Goal: Task Accomplishment & Management: Complete application form

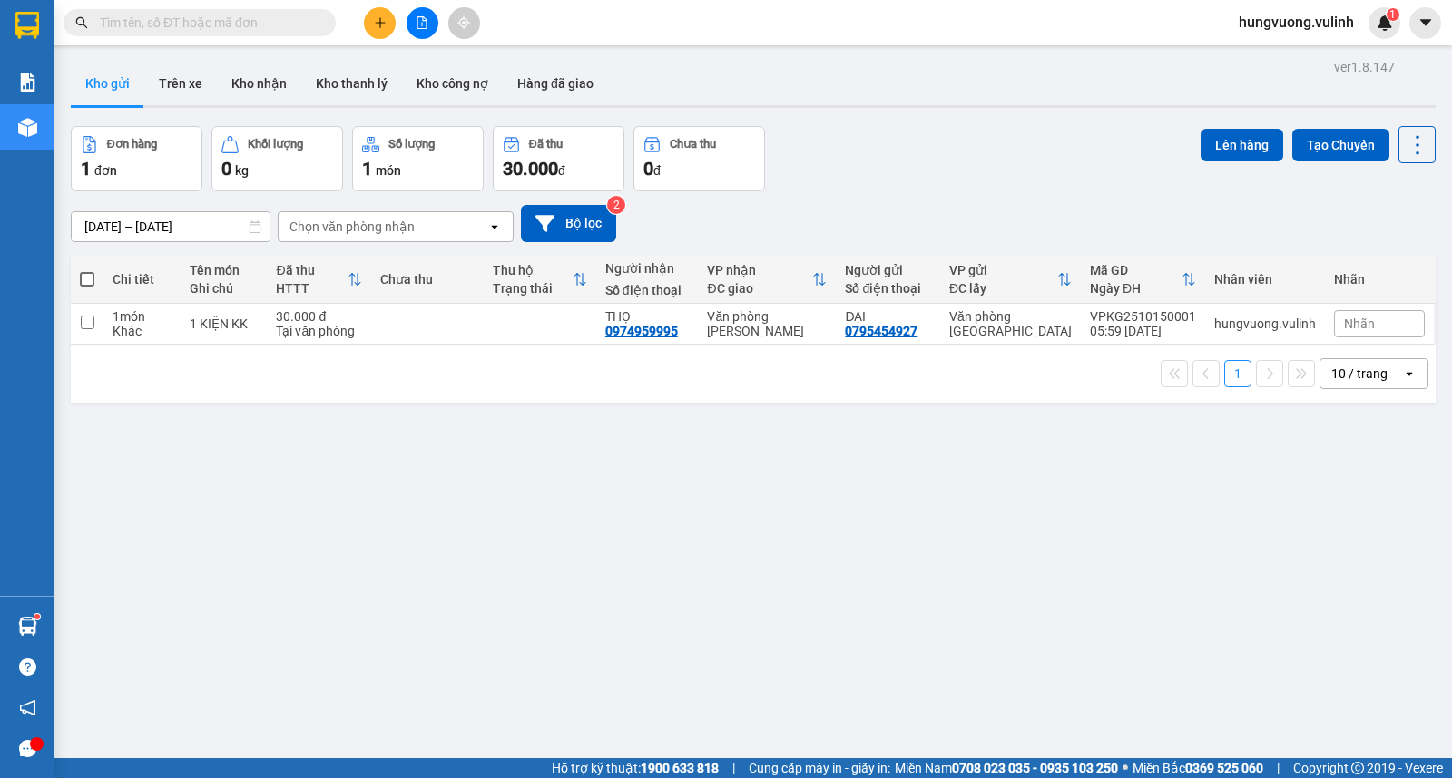
click at [84, 279] on span at bounding box center [87, 279] width 15 height 15
click at [87, 270] on input "checkbox" at bounding box center [87, 270] width 0 height 0
checkbox input "true"
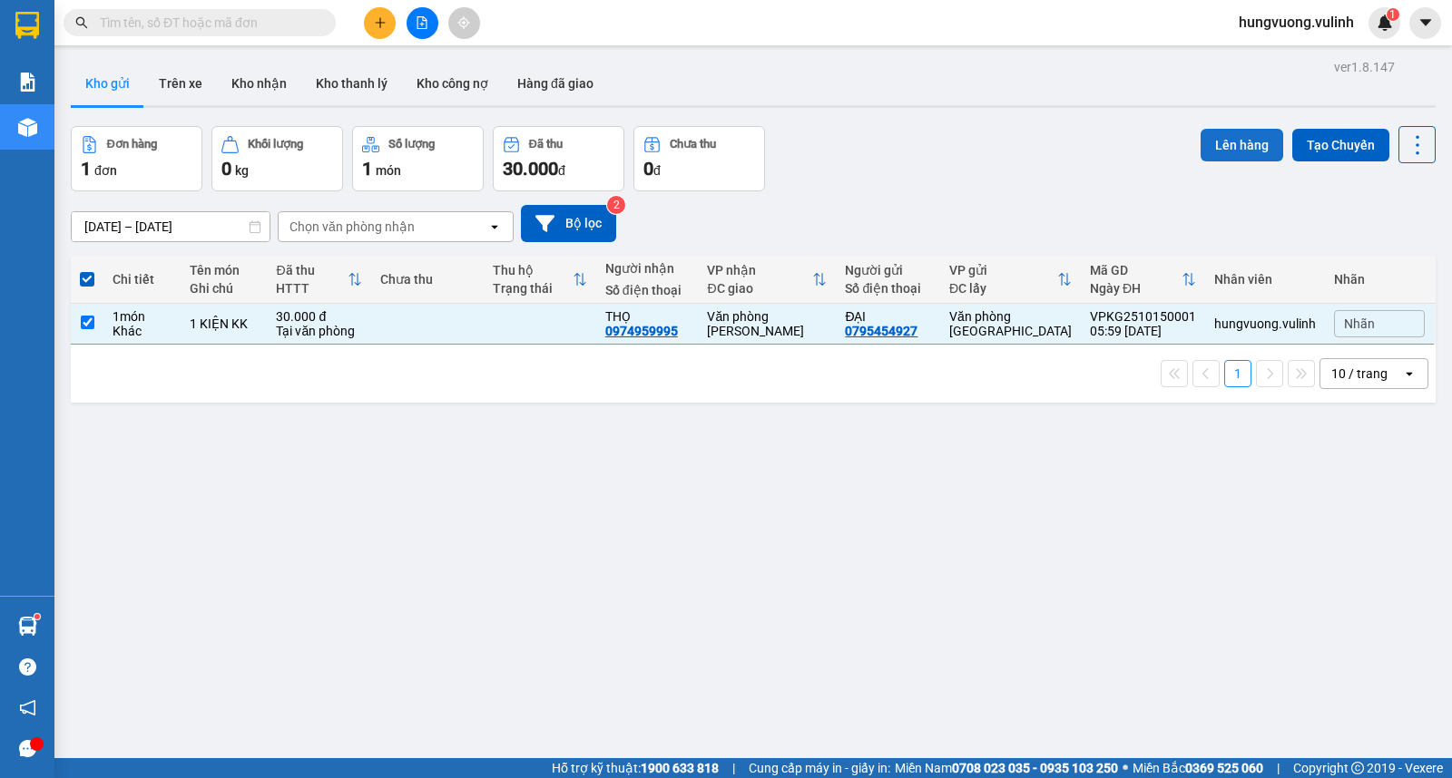
click at [1228, 141] on button "Lên hàng" at bounding box center [1241, 145] width 83 height 33
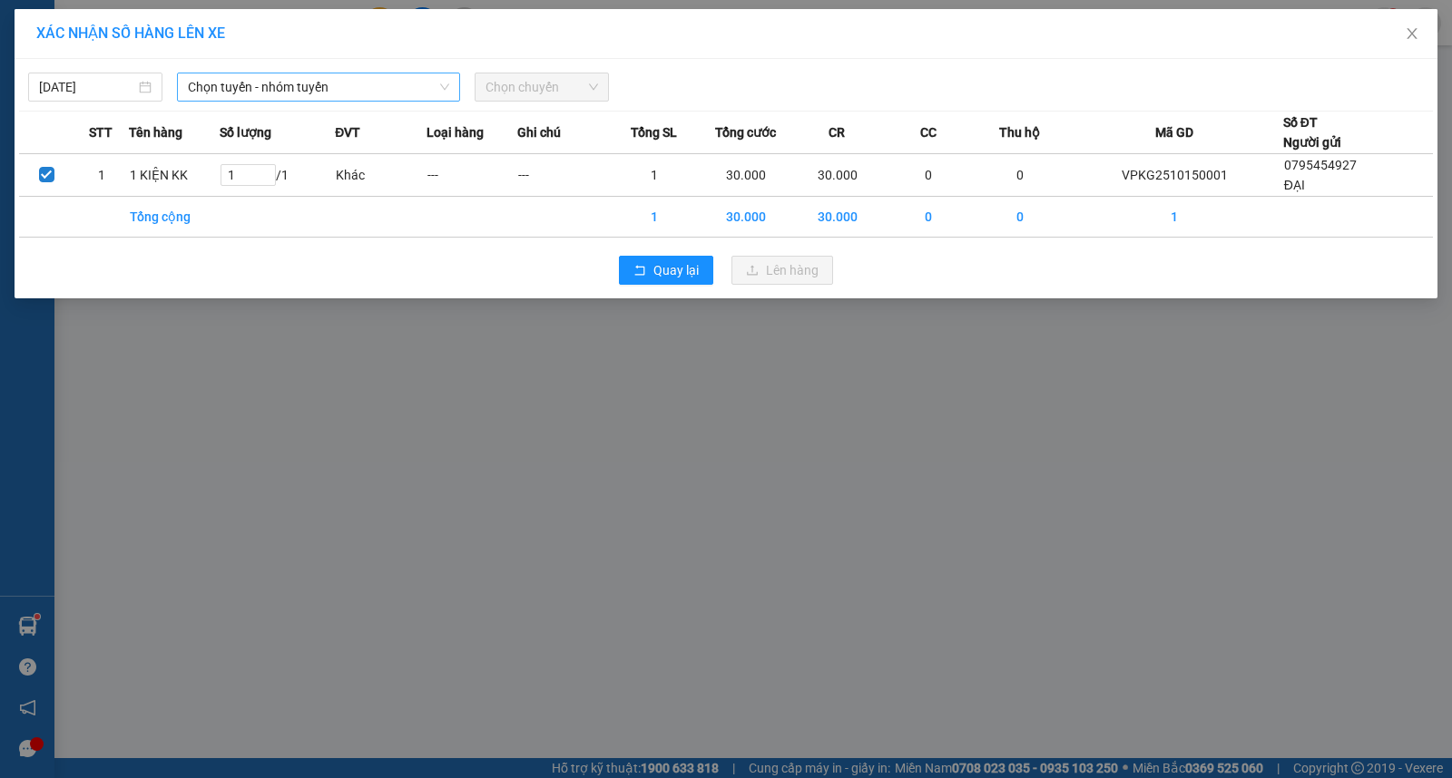
click at [374, 88] on span "Chọn tuyến - nhóm tuyến" at bounding box center [318, 86] width 261 height 27
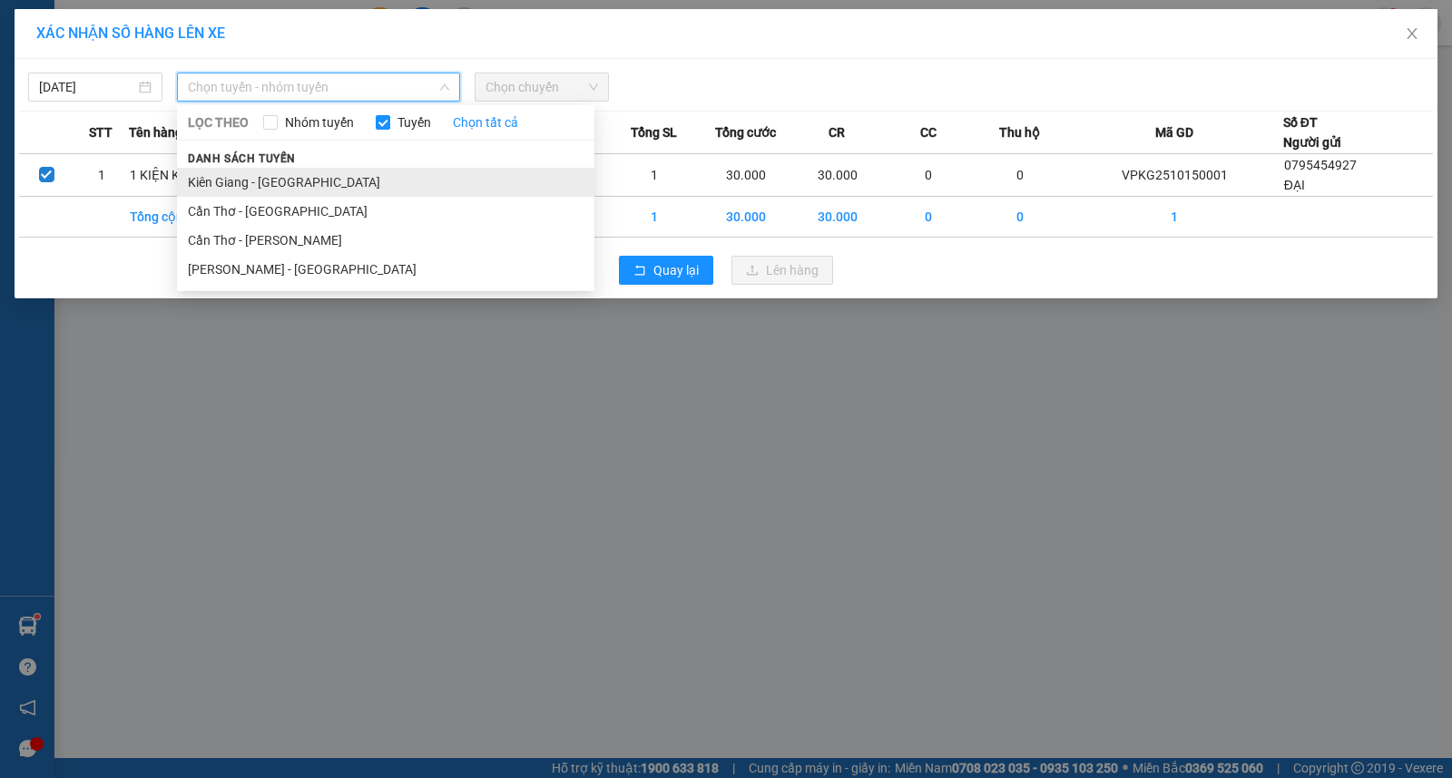
click at [445, 180] on li "Kiên Giang - [GEOGRAPHIC_DATA]" at bounding box center [385, 182] width 417 height 29
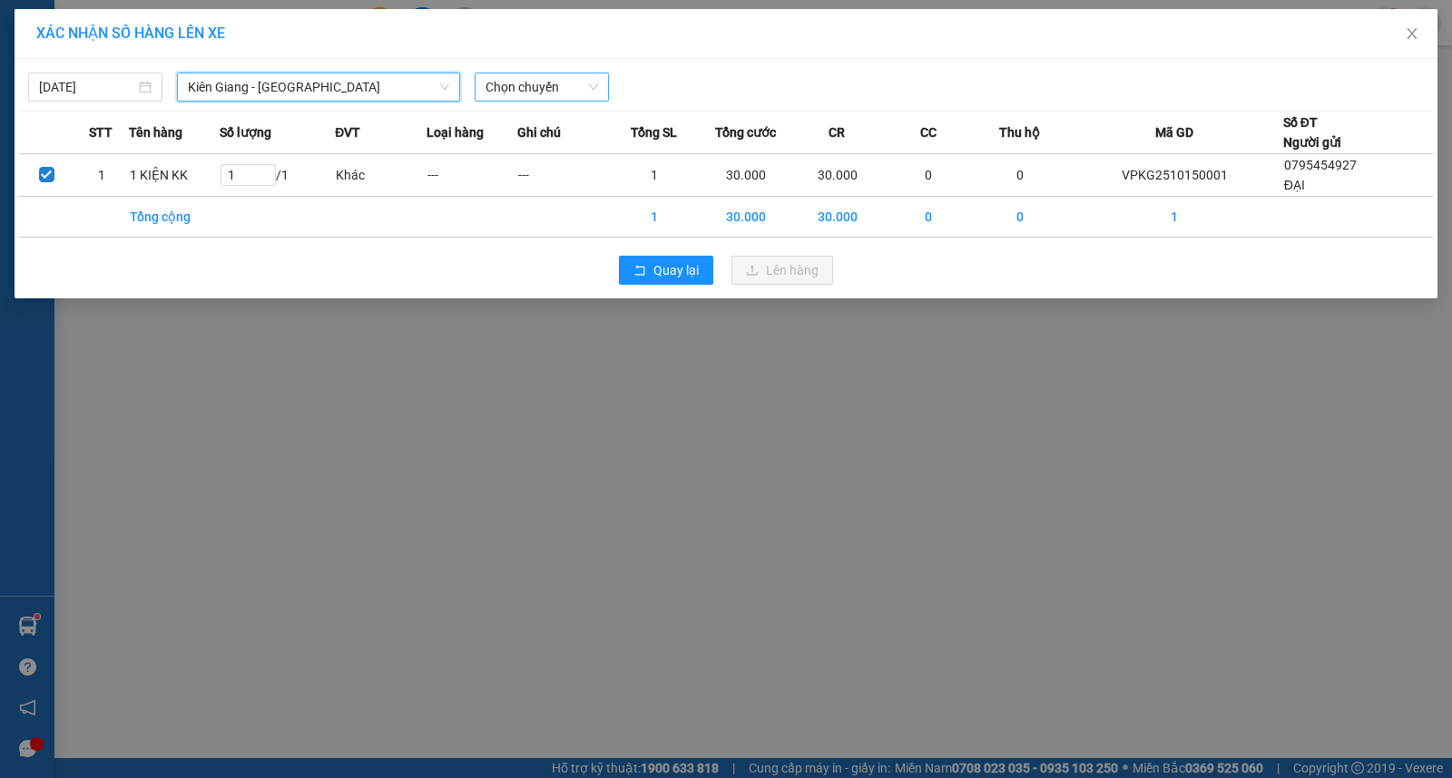
click at [577, 89] on span "Chọn chuyến" at bounding box center [541, 86] width 112 height 27
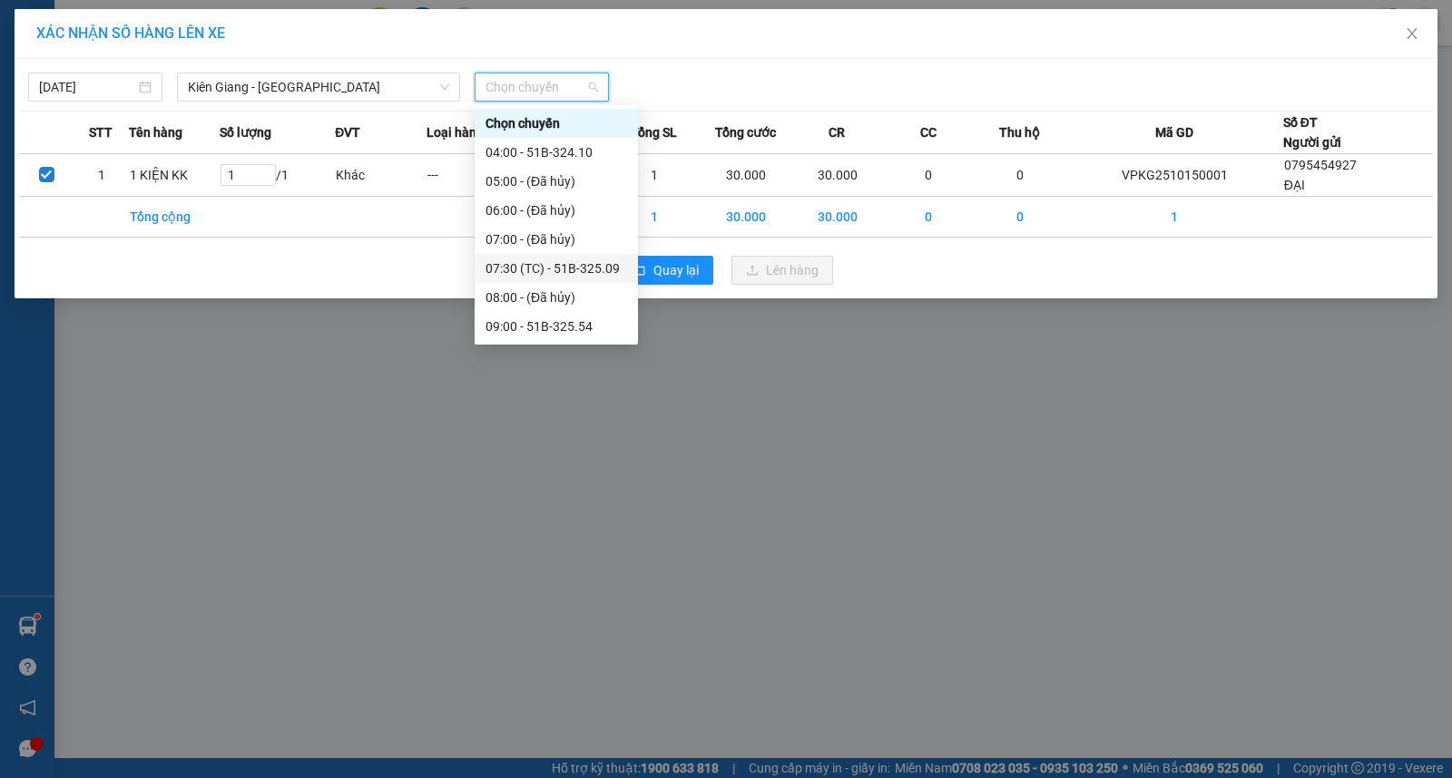
click at [614, 265] on div "07:30 (TC) - 51B-325.09" at bounding box center [556, 269] width 142 height 20
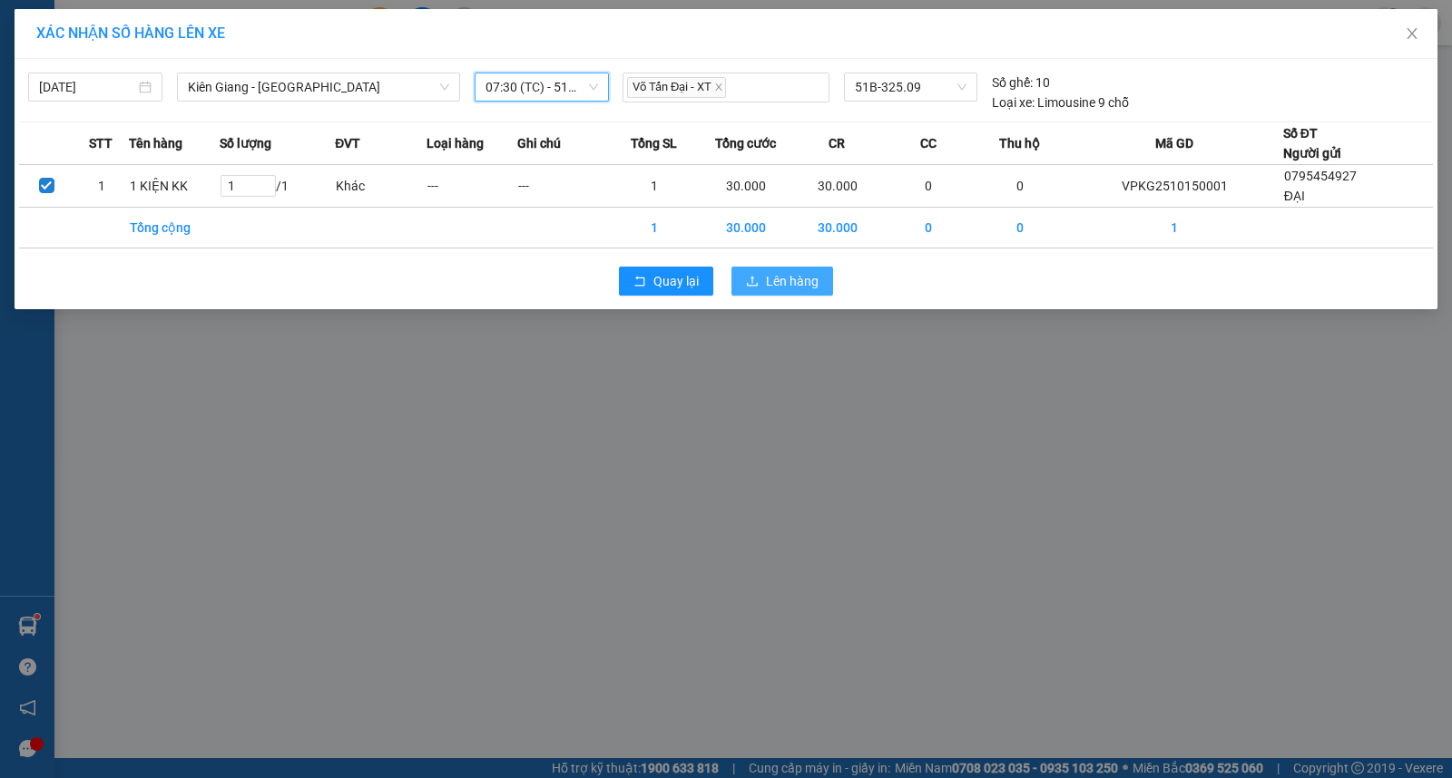
click at [783, 285] on span "Lên hàng" at bounding box center [792, 281] width 53 height 20
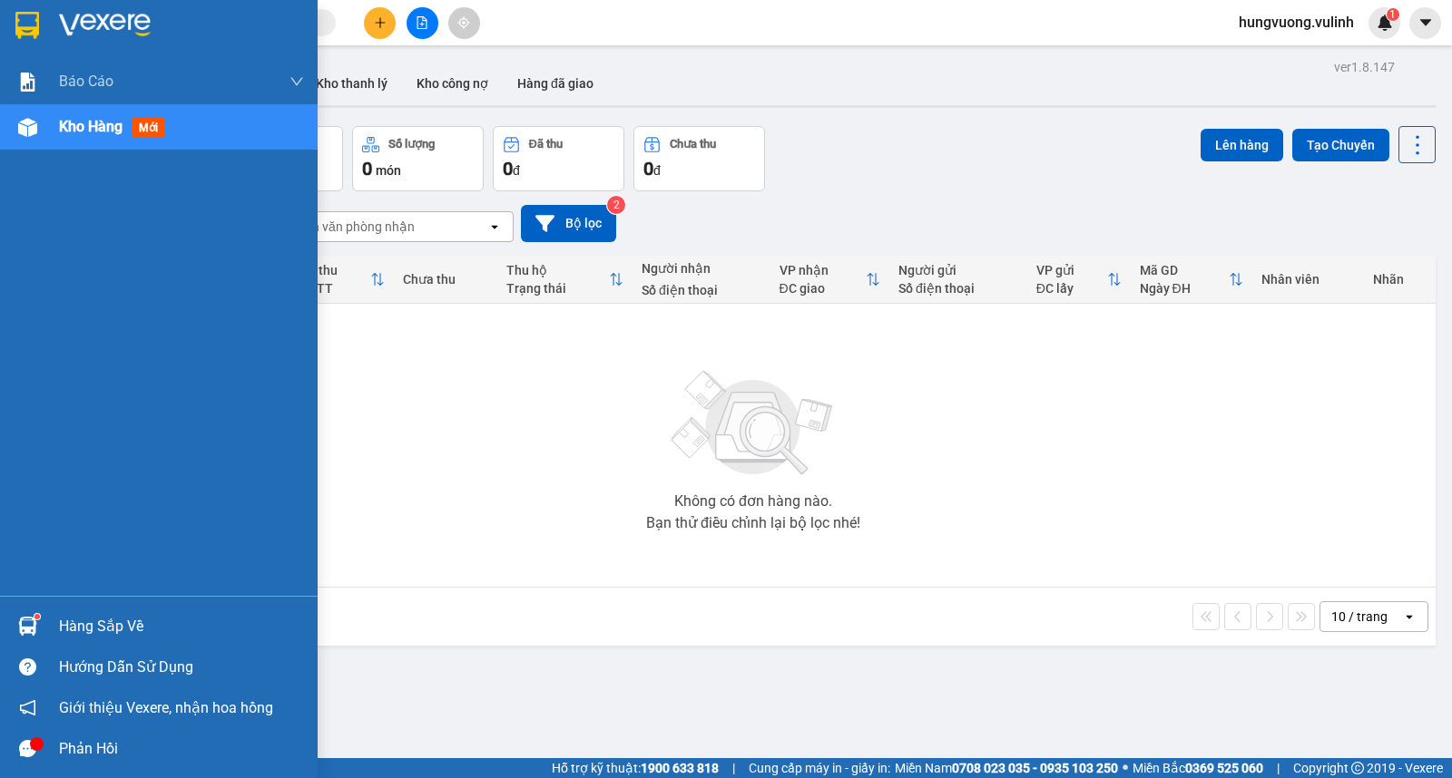
click at [37, 628] on div at bounding box center [28, 627] width 32 height 32
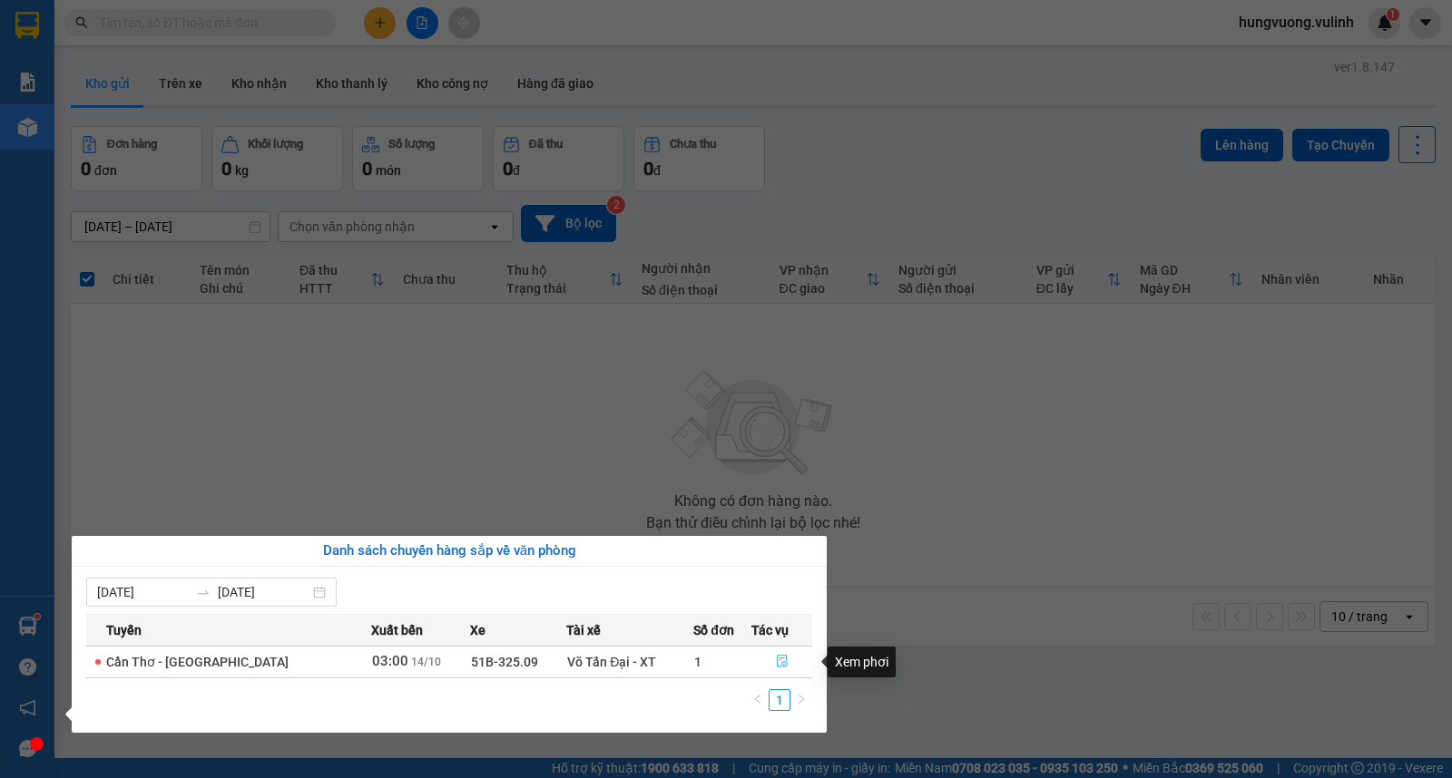
click at [786, 664] on button "button" at bounding box center [781, 662] width 59 height 29
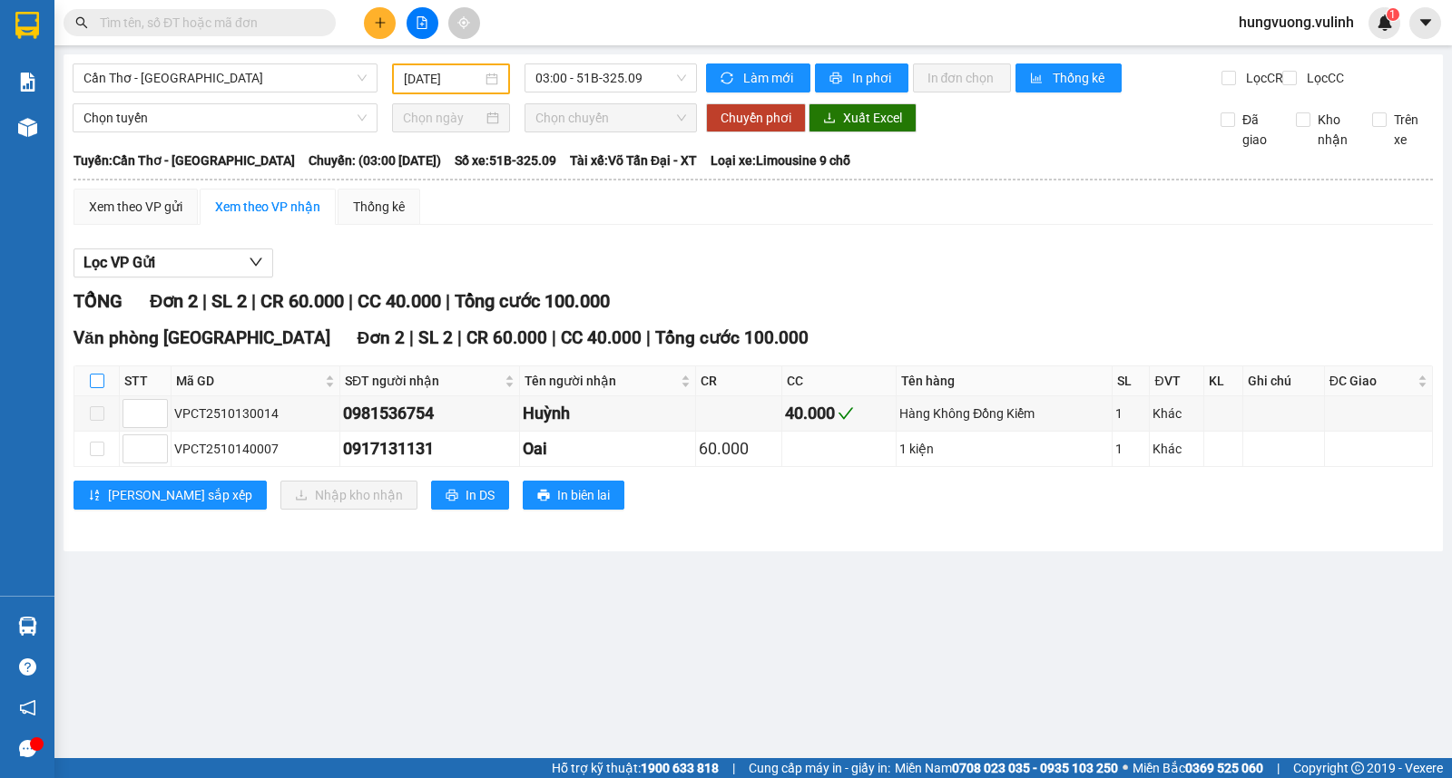
click at [97, 388] on input "checkbox" at bounding box center [97, 381] width 15 height 15
checkbox input "true"
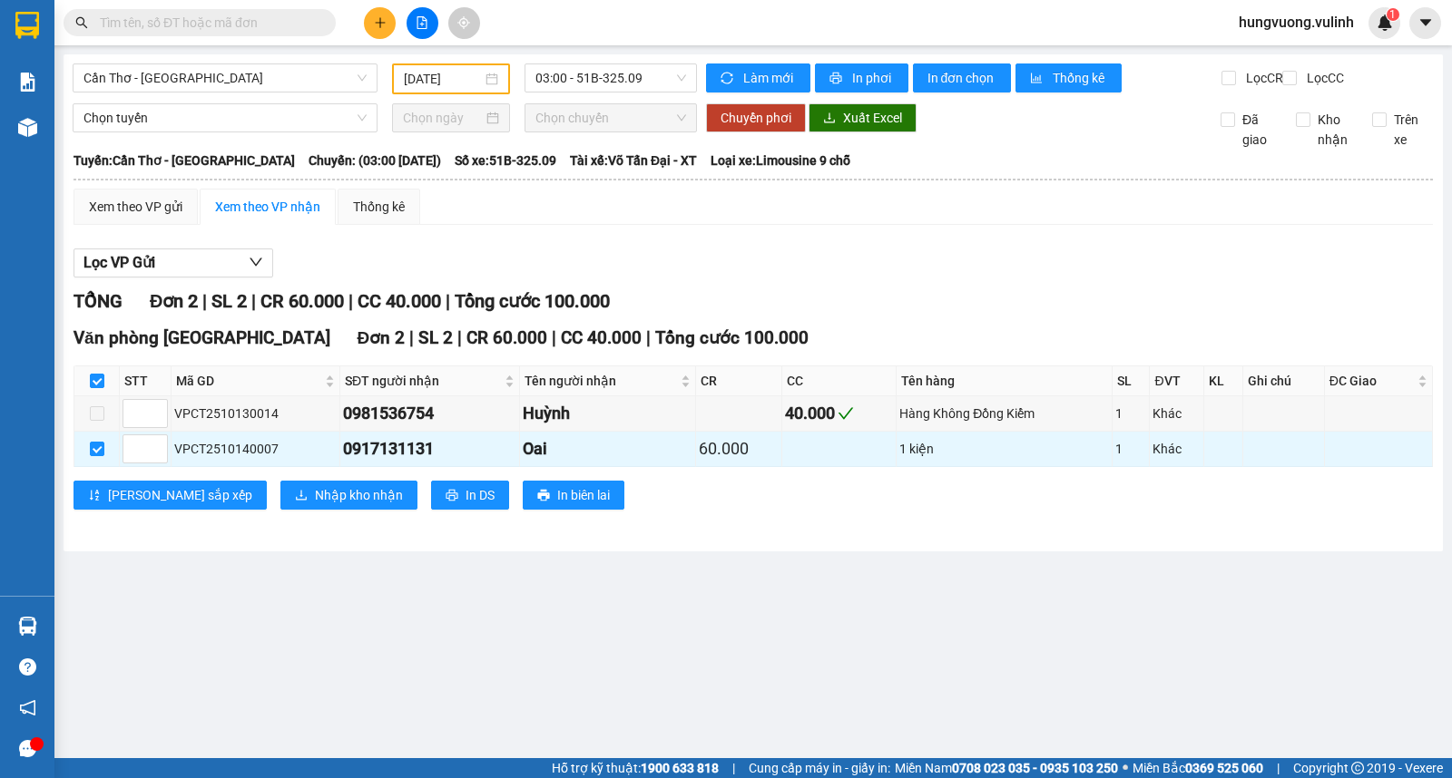
click at [708, 614] on main "[GEOGRAPHIC_DATA] - [GEOGRAPHIC_DATA] [DATE] 03:00 - 51B-325.09 Làm mới In phơi…" at bounding box center [726, 379] width 1452 height 758
click at [315, 505] on span "Nhập kho nhận" at bounding box center [359, 495] width 88 height 20
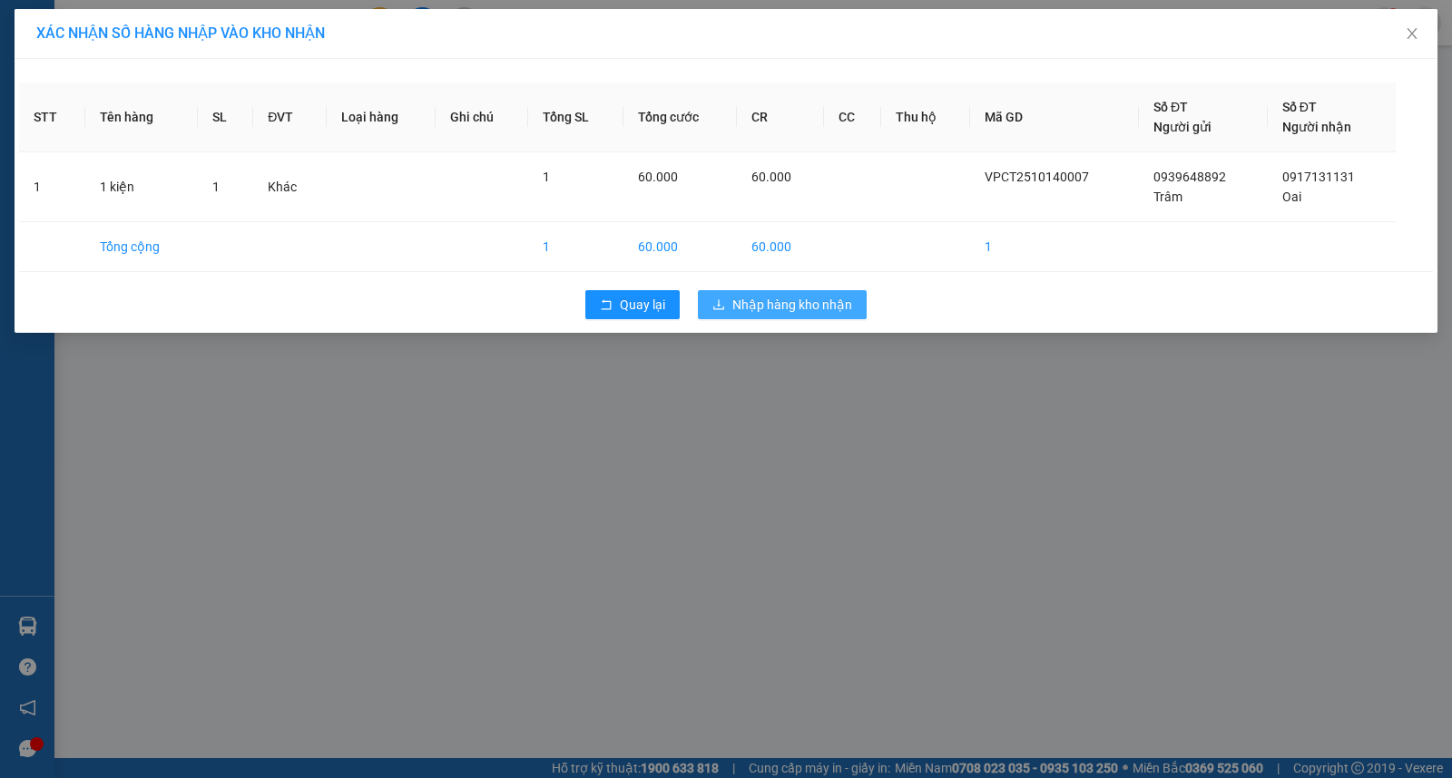
click at [773, 301] on span "Nhập hàng kho nhận" at bounding box center [792, 305] width 120 height 20
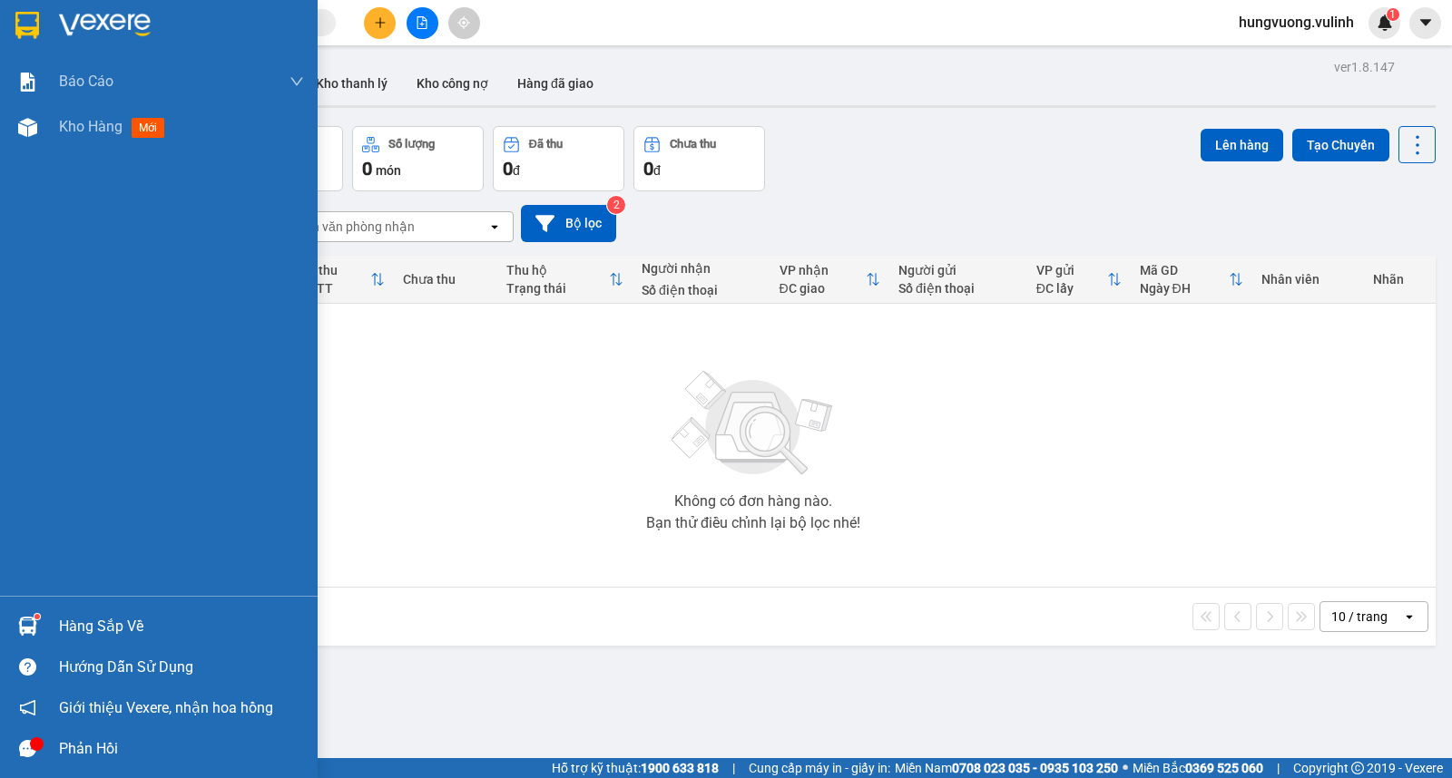
click at [43, 617] on div "Hàng sắp về" at bounding box center [159, 626] width 318 height 41
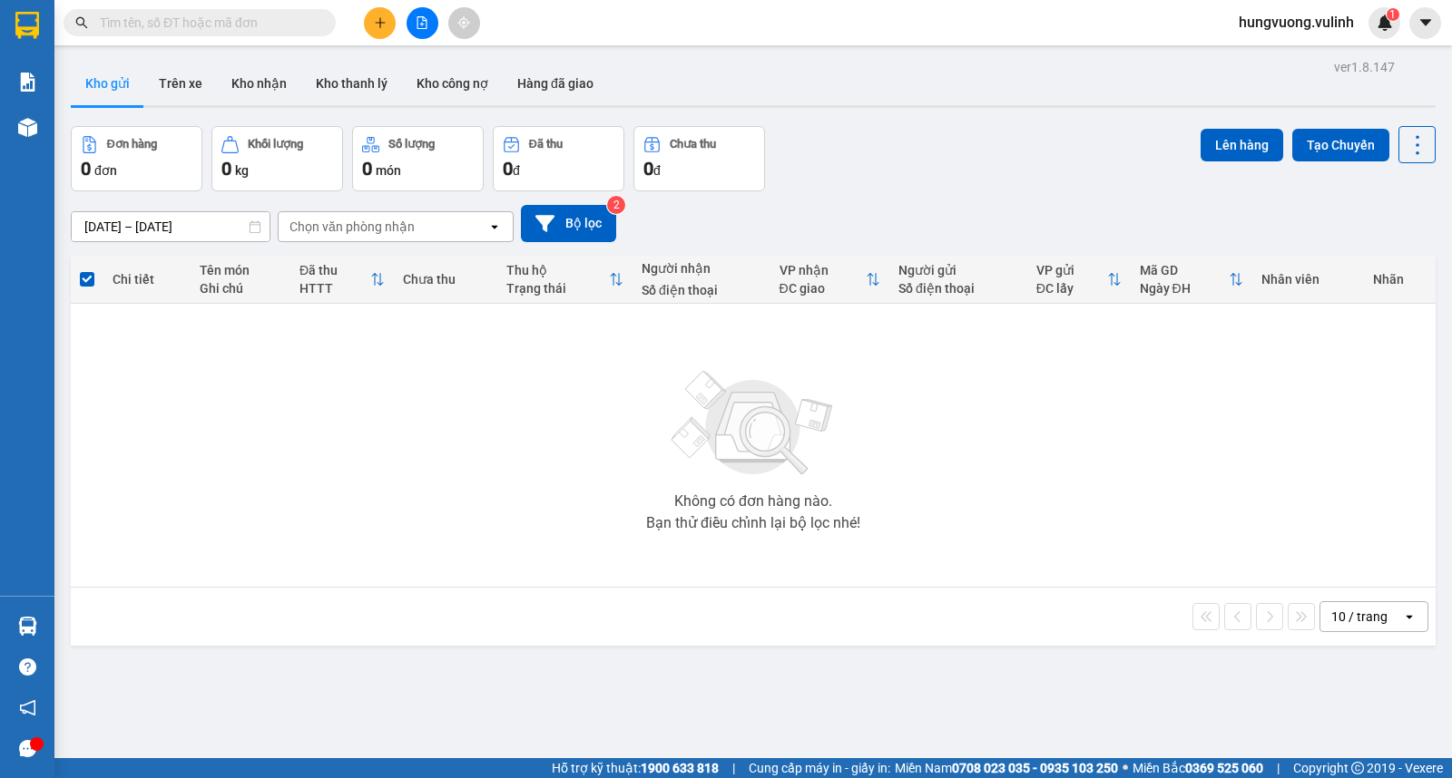
click at [370, 466] on section "Kết quả tìm kiếm ( 0 ) Bộ lọc No Data hungvuong.vulinh 1 Báo cáo BC hàng tồn (t…" at bounding box center [726, 389] width 1452 height 778
click at [249, 82] on button "Kho nhận" at bounding box center [259, 84] width 84 height 44
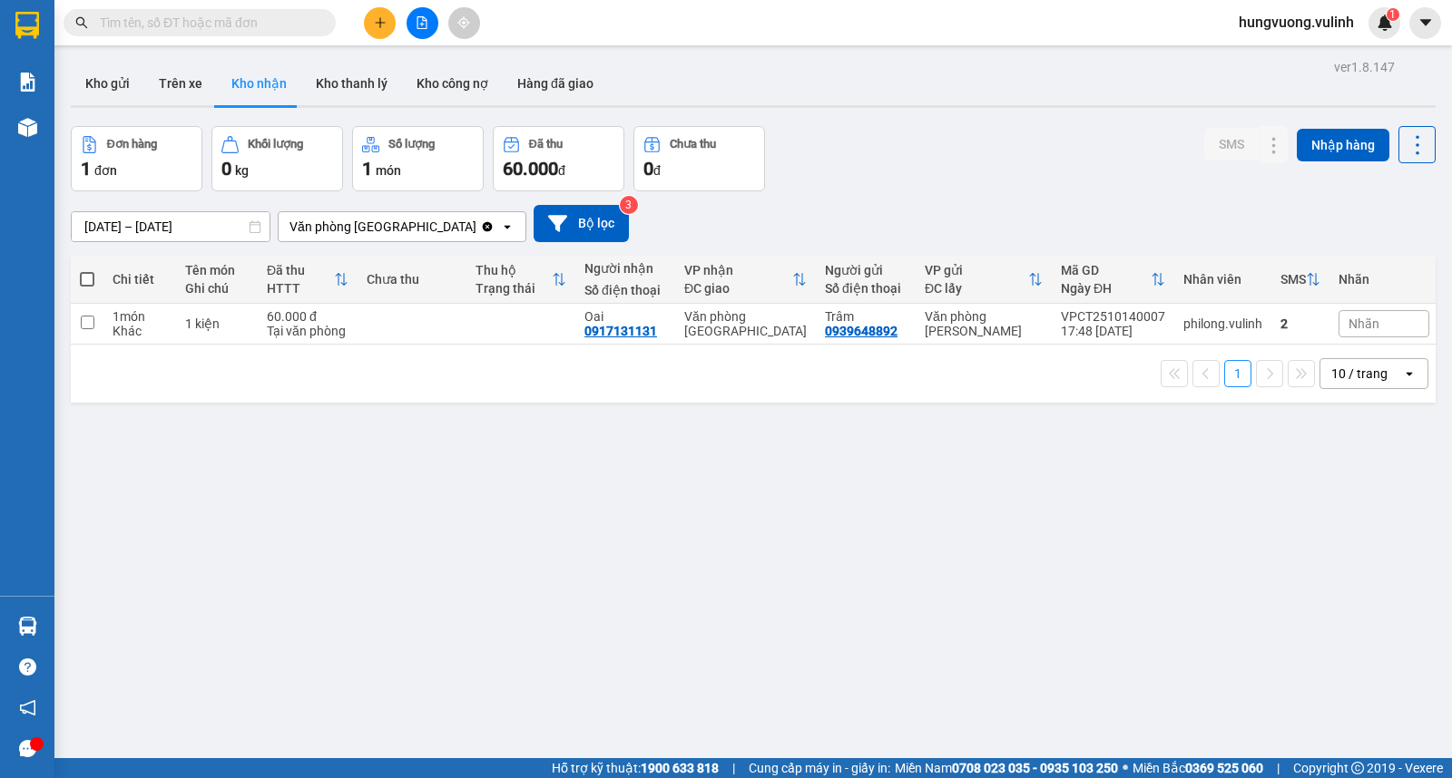
click at [375, 14] on button at bounding box center [380, 23] width 32 height 32
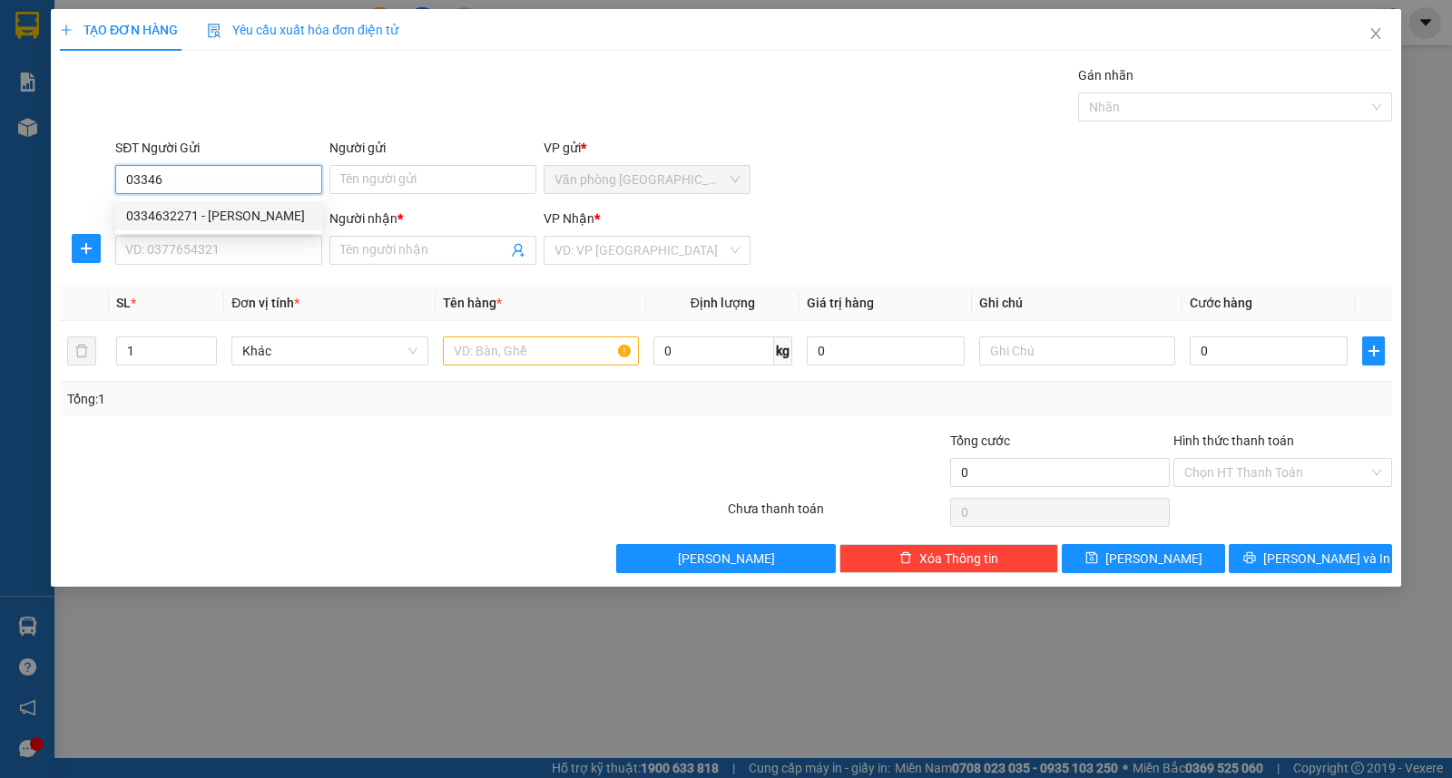
click at [283, 220] on div "0334632271 - [PERSON_NAME]" at bounding box center [218, 216] width 185 height 20
type input "0334632271"
type input "QUÁCH VĂN THỨC"
type input "0869643718"
type input "MAI"
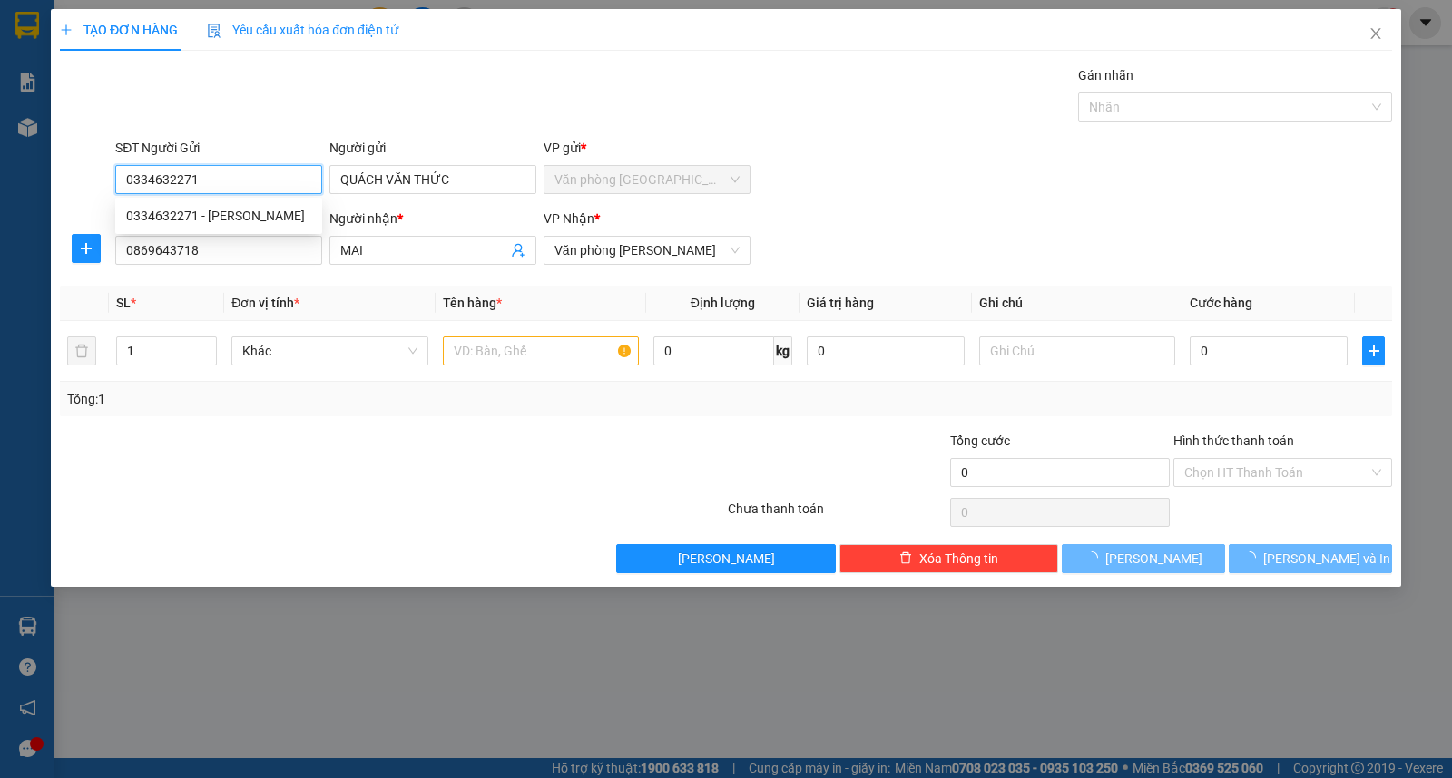
type input "40.000"
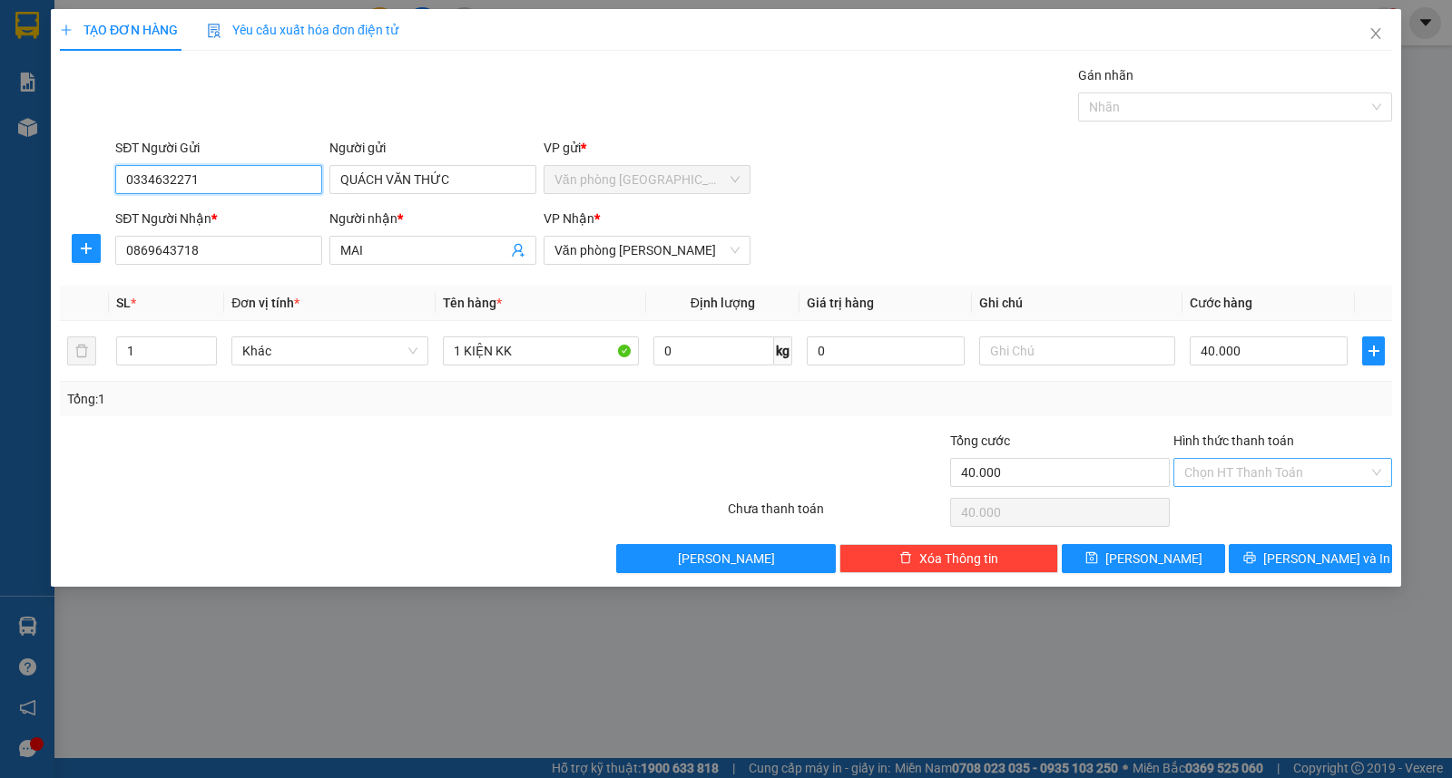
type input "0334632271"
click at [1240, 469] on input "Hình thức thanh toán" at bounding box center [1276, 472] width 184 height 27
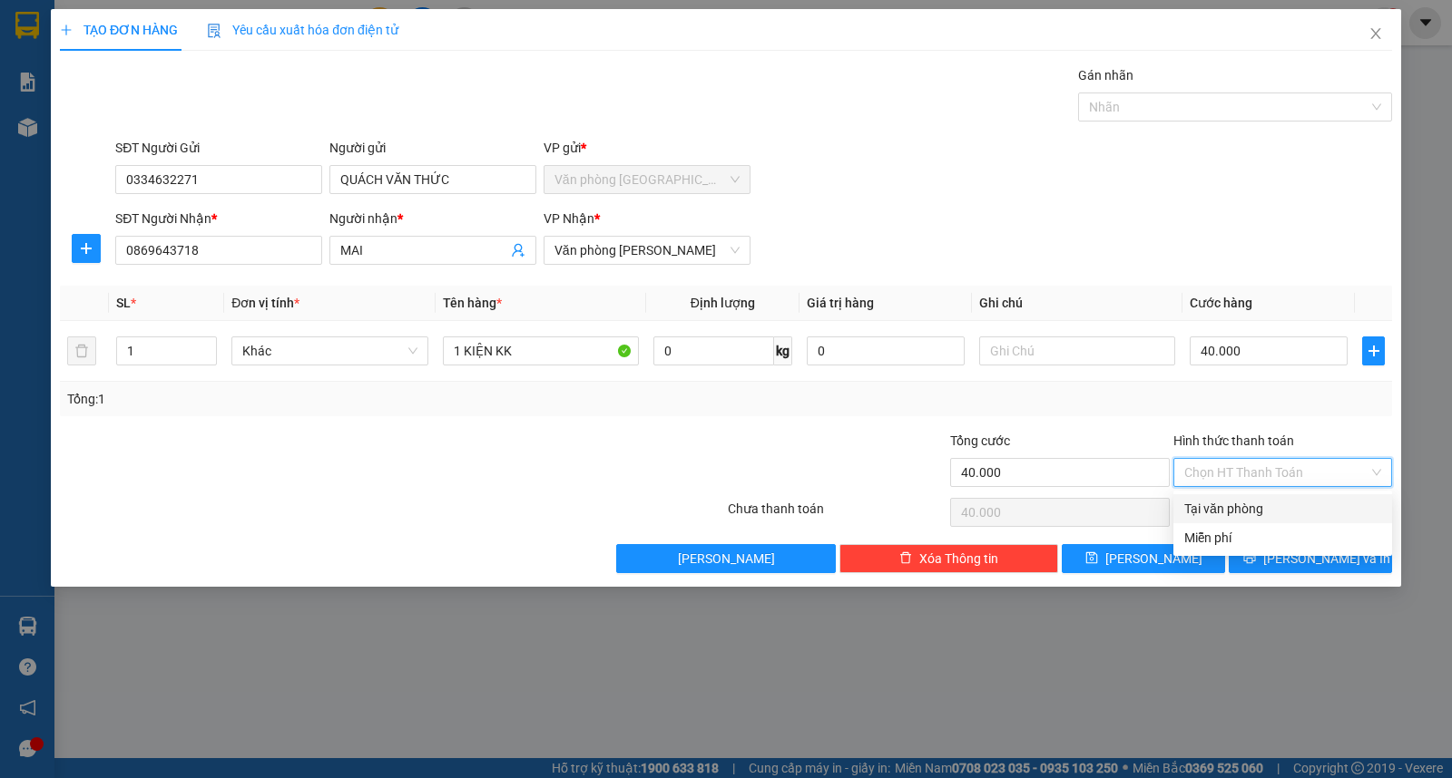
click at [1257, 506] on div "Tại văn phòng" at bounding box center [1282, 509] width 197 height 20
type input "0"
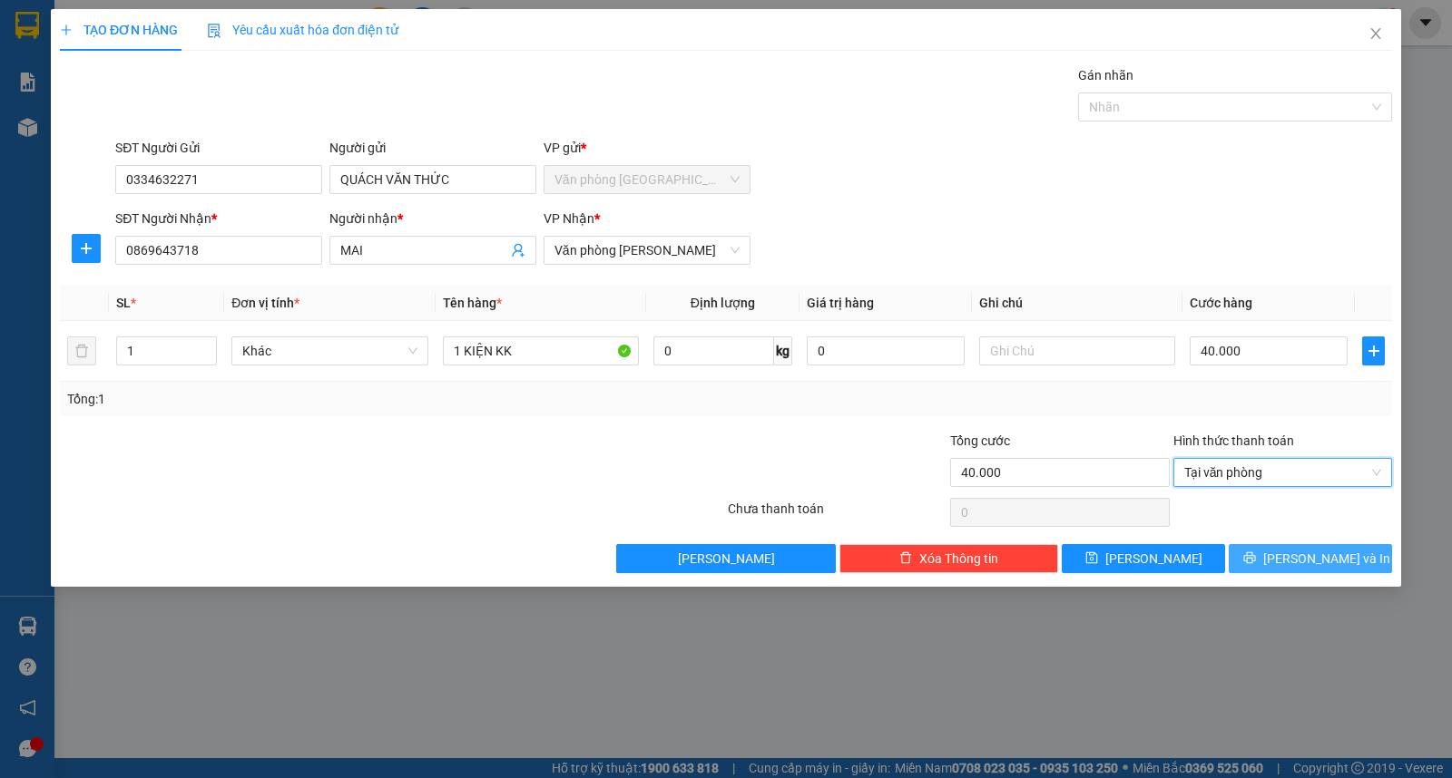
click at [1301, 556] on span "[PERSON_NAME] và In" at bounding box center [1326, 559] width 127 height 20
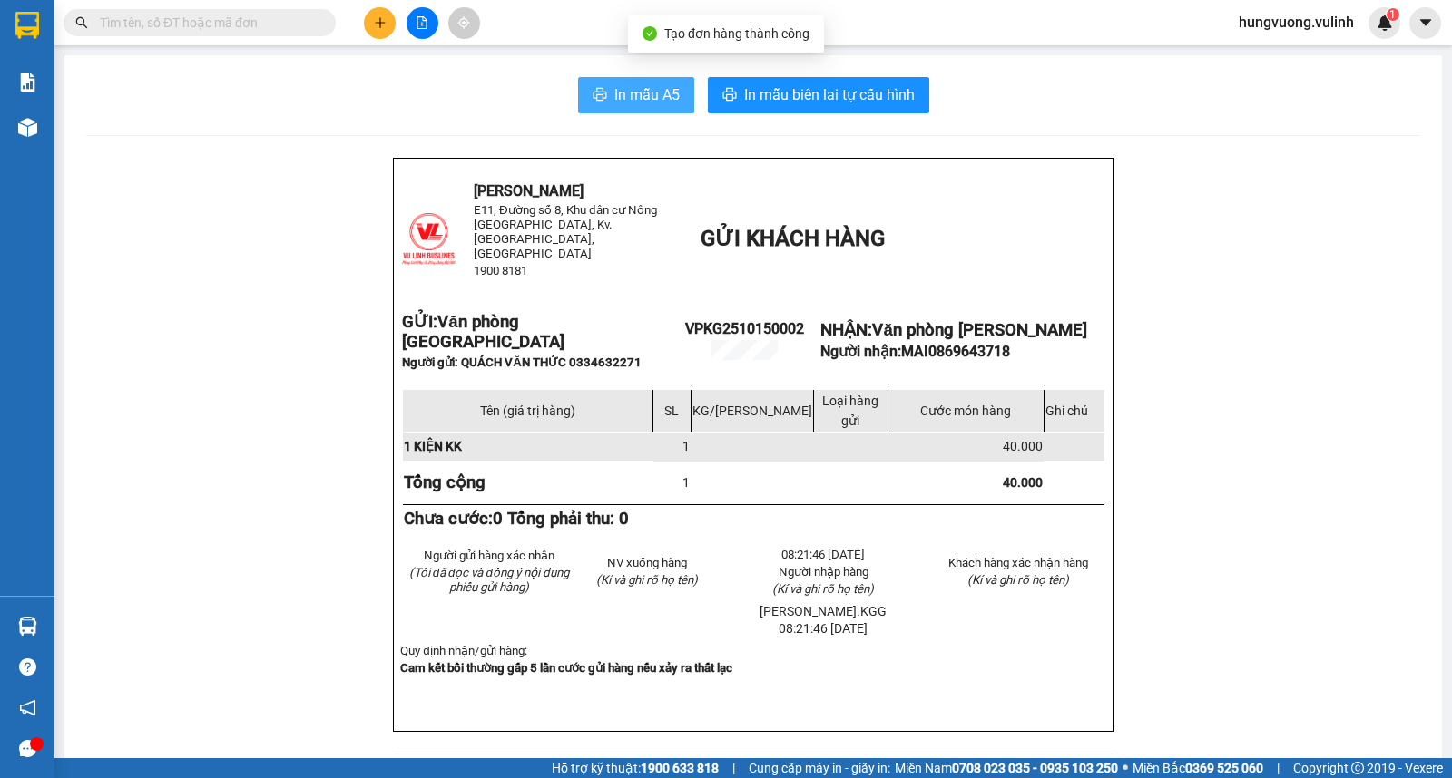
click at [638, 91] on span "In mẫu A5" at bounding box center [646, 94] width 65 height 23
click at [372, 28] on button at bounding box center [380, 23] width 32 height 32
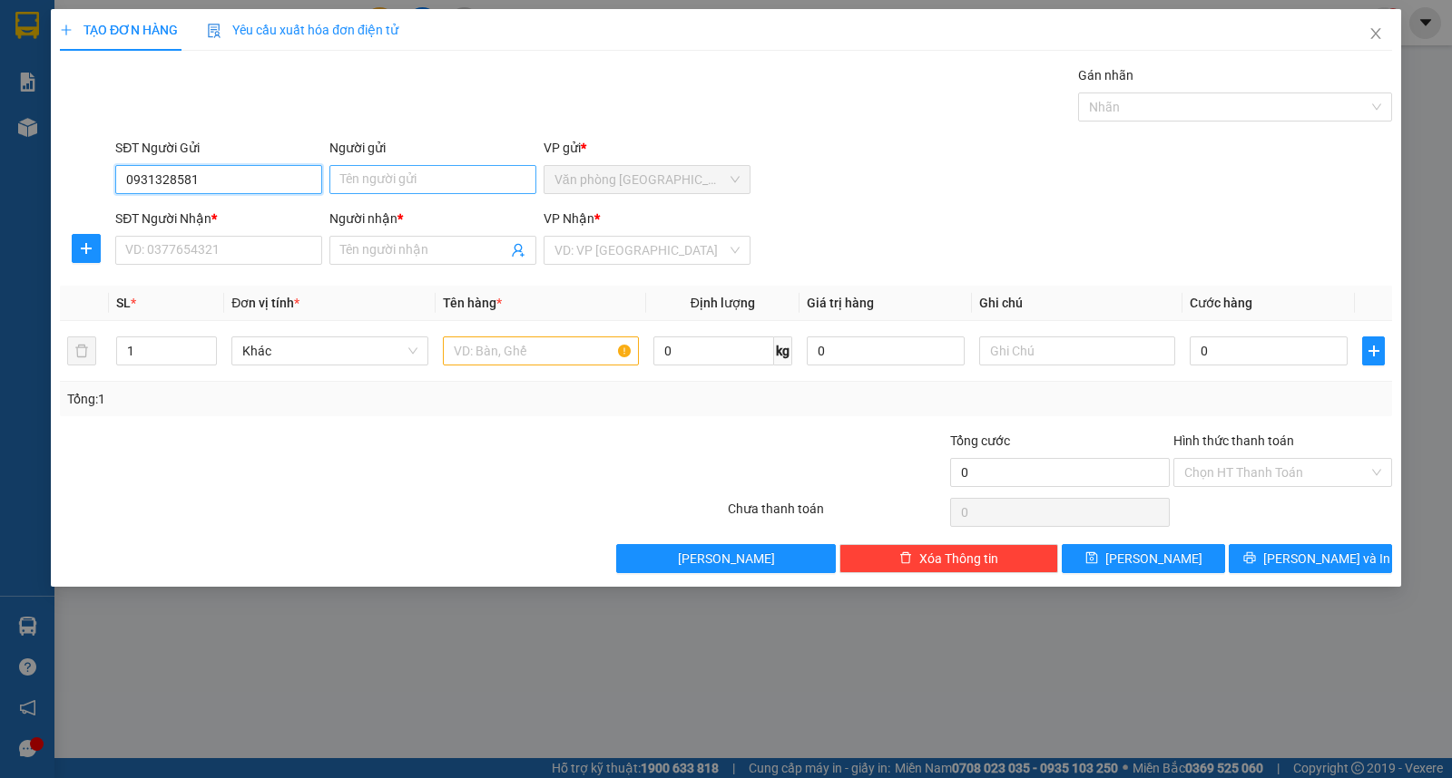
type input "0931328581"
click at [403, 179] on input "Người gửi" at bounding box center [432, 179] width 207 height 29
type input "LINH"
click at [290, 258] on input "SĐT Người Nhận *" at bounding box center [218, 250] width 207 height 29
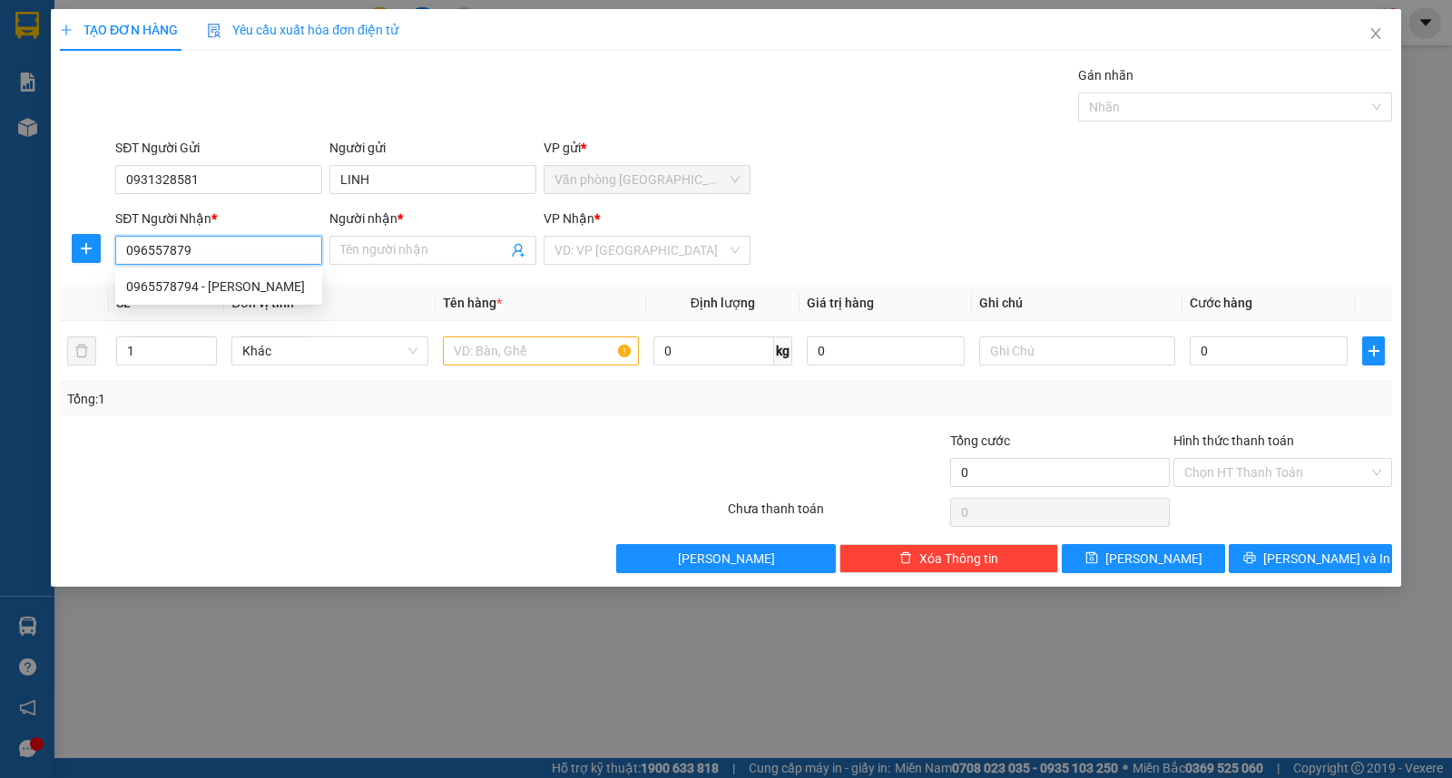
type input "0965578794"
click at [248, 283] on div "0965578794 - [PERSON_NAME]" at bounding box center [218, 287] width 185 height 20
type input "[PERSON_NAME]"
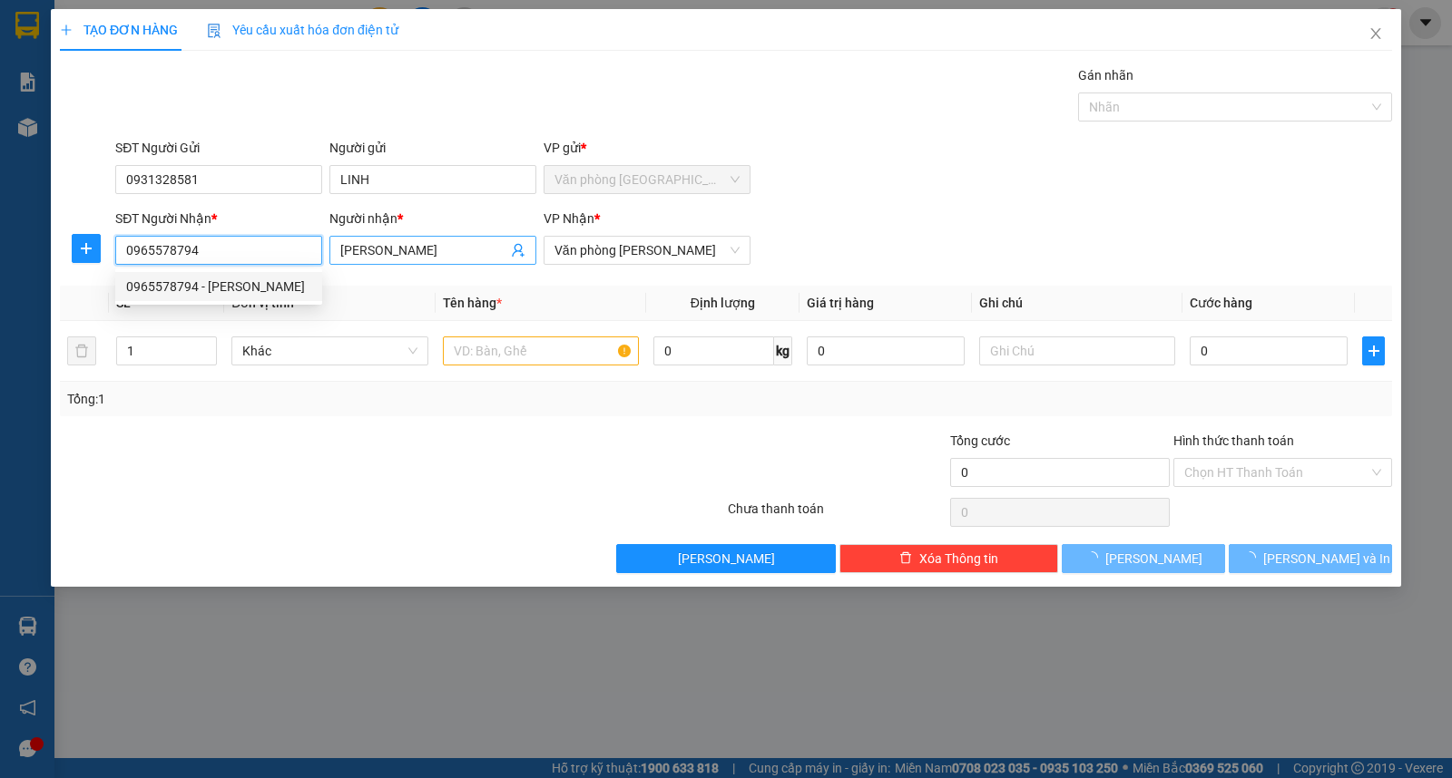
type input "30.000"
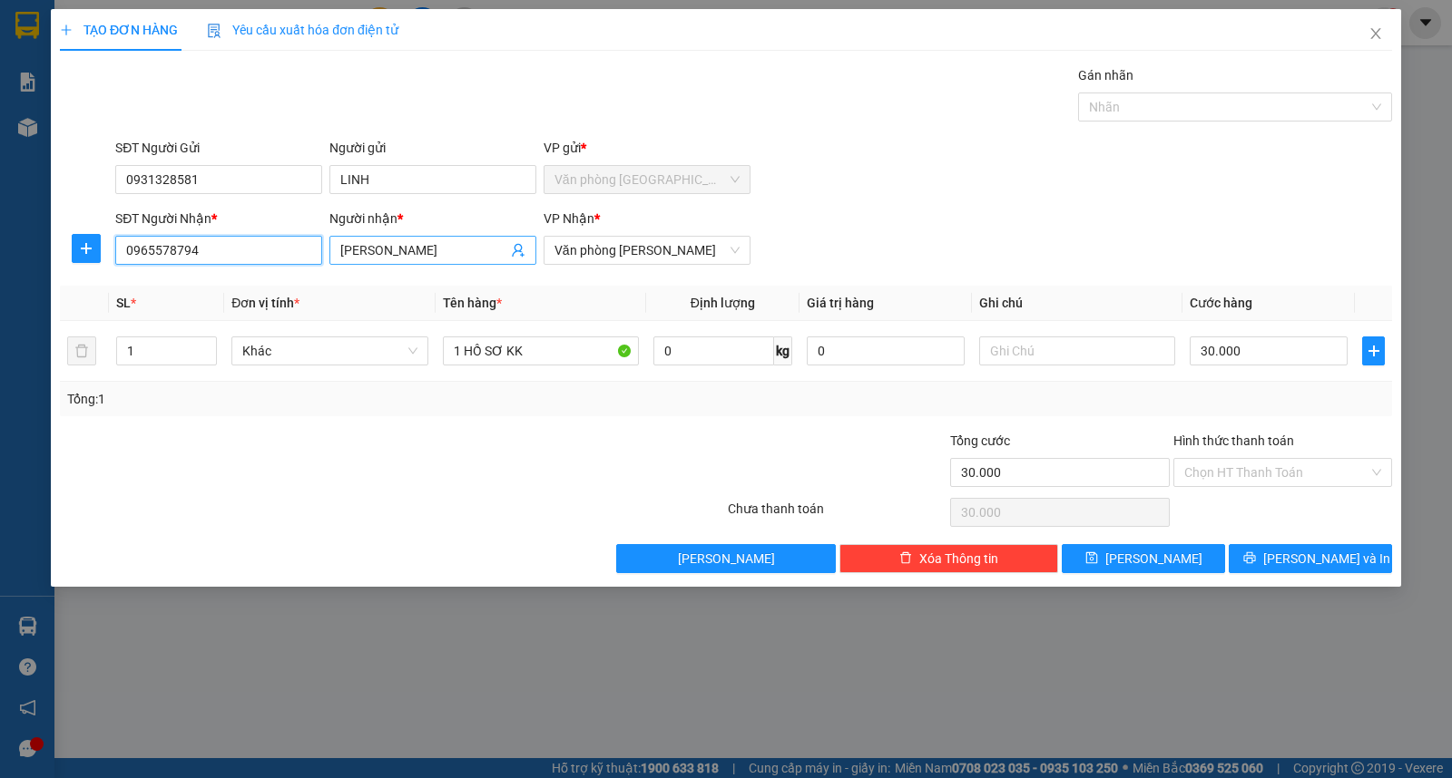
type input "0965578794"
click at [443, 256] on input "[PERSON_NAME]" at bounding box center [423, 250] width 167 height 20
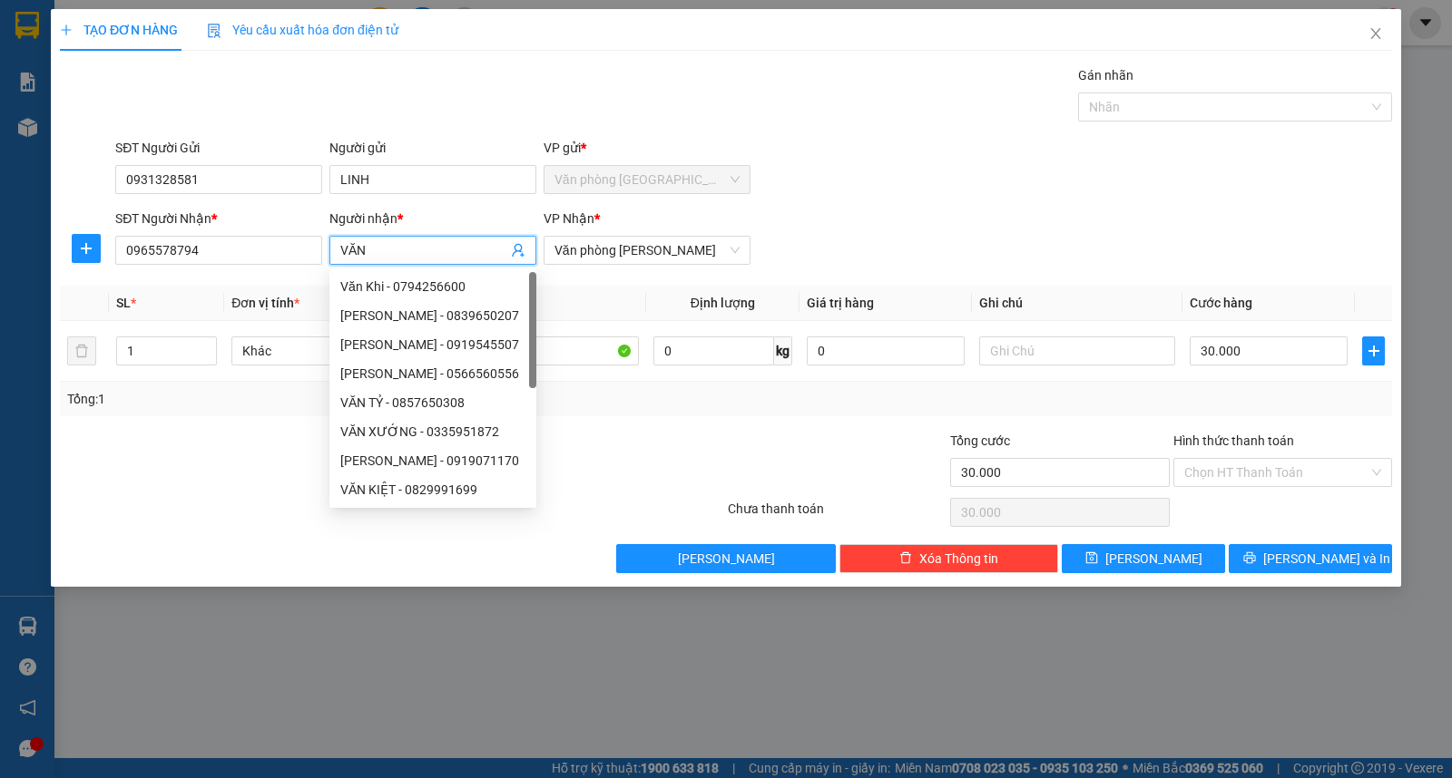
type input "VĂN"
click at [1051, 242] on div "SĐT Người Nhận * 0965578794 Người nhận * VĂN VP Nhận * Văn phòng [PERSON_NAME]" at bounding box center [754, 241] width 1284 height 64
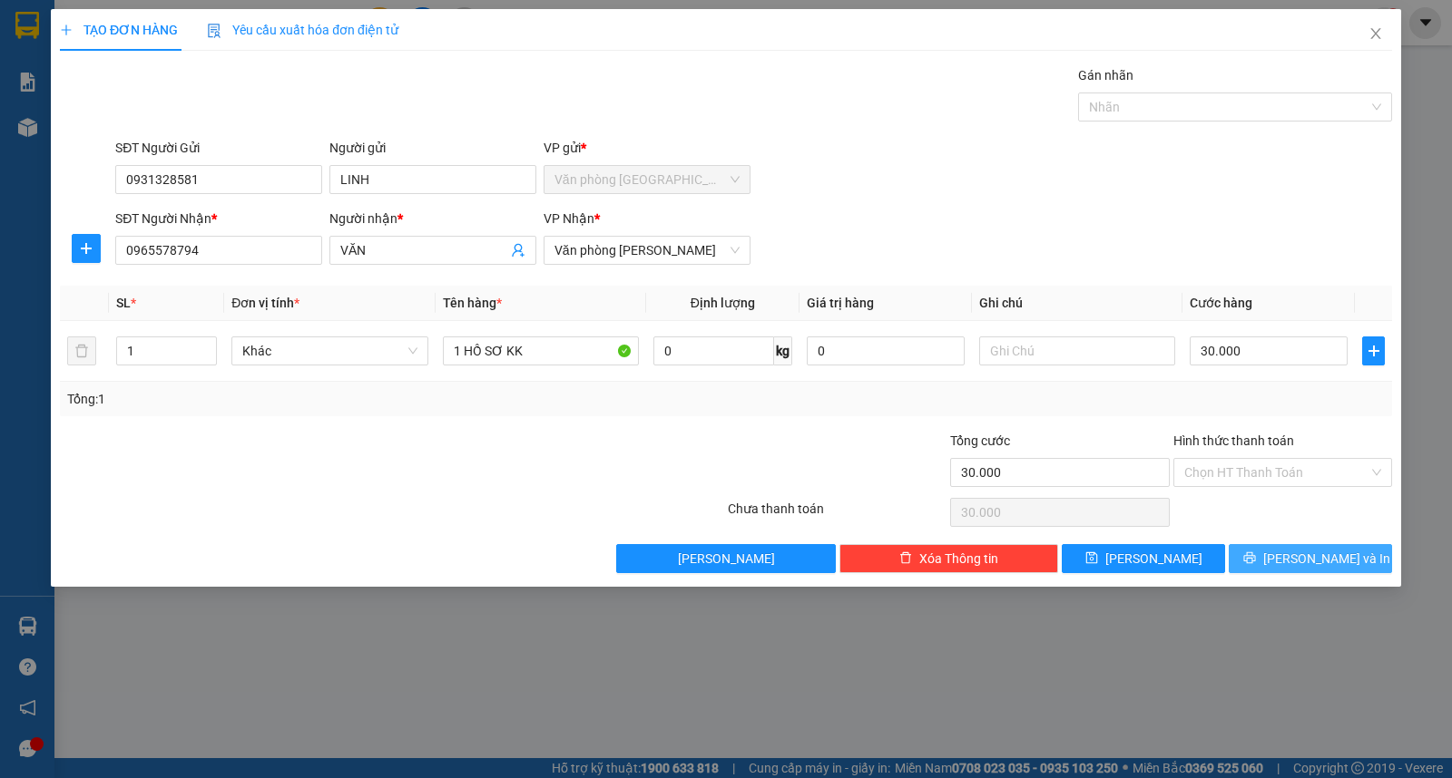
click at [1310, 567] on span "[PERSON_NAME] và In" at bounding box center [1326, 559] width 127 height 20
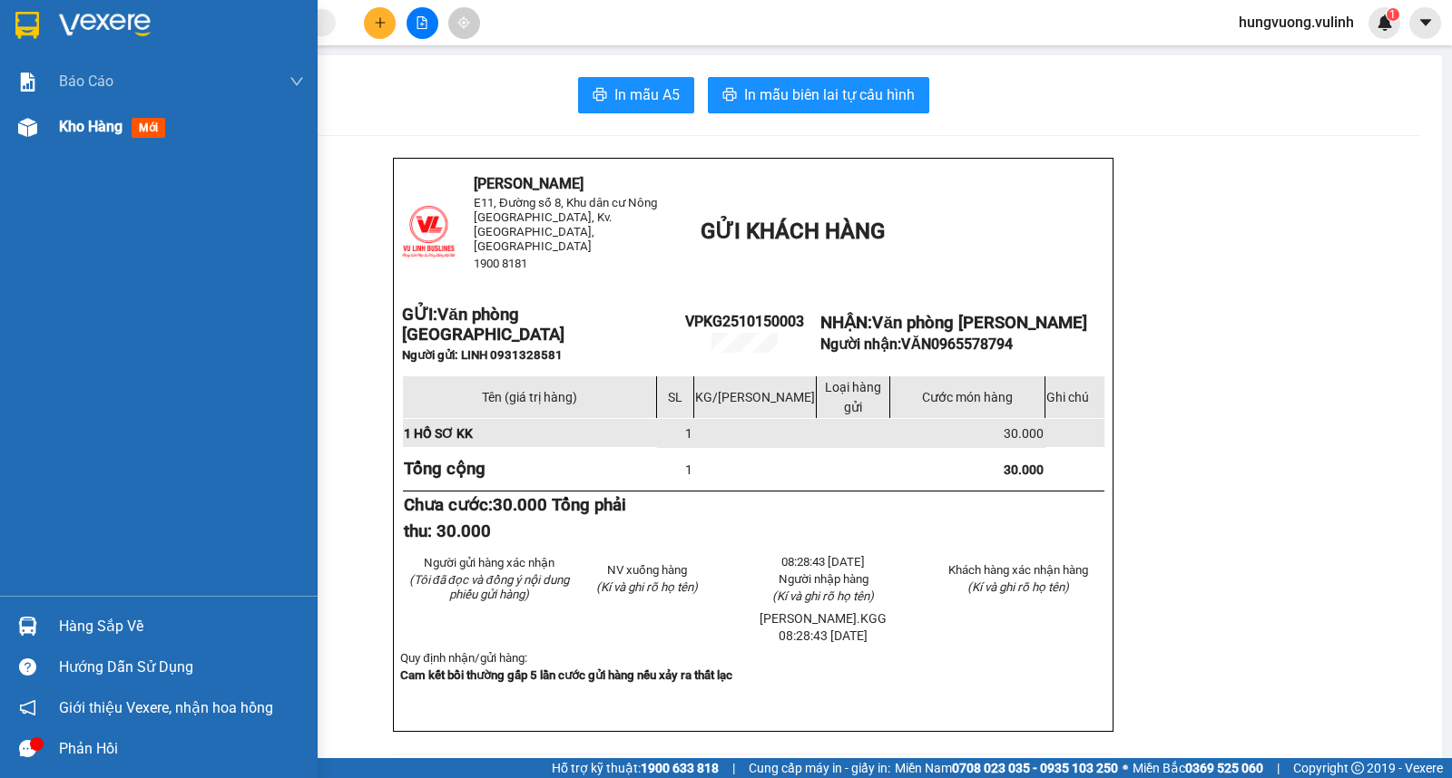
click at [127, 132] on div "Kho hàng mới" at bounding box center [115, 126] width 113 height 23
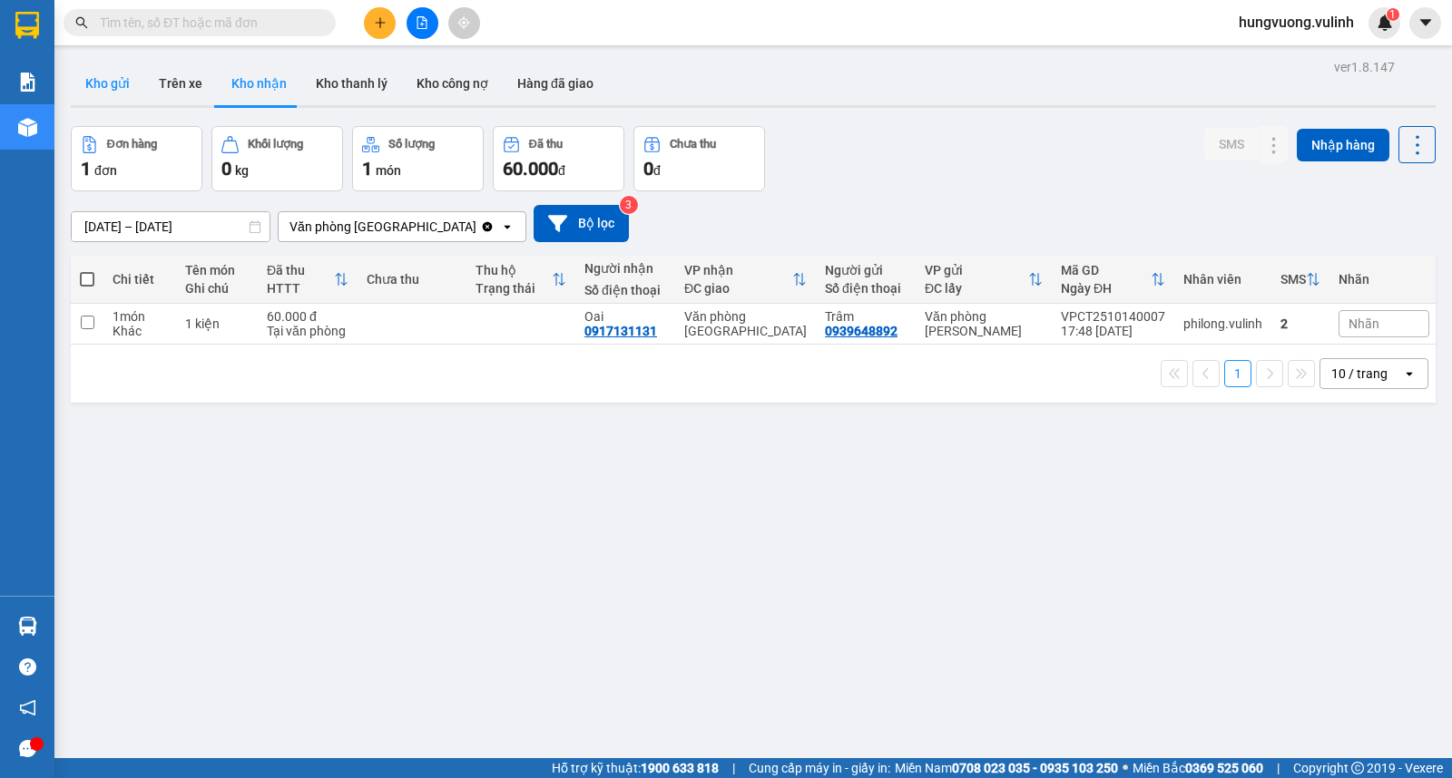
click at [106, 75] on button "Kho gửi" at bounding box center [107, 84] width 73 height 44
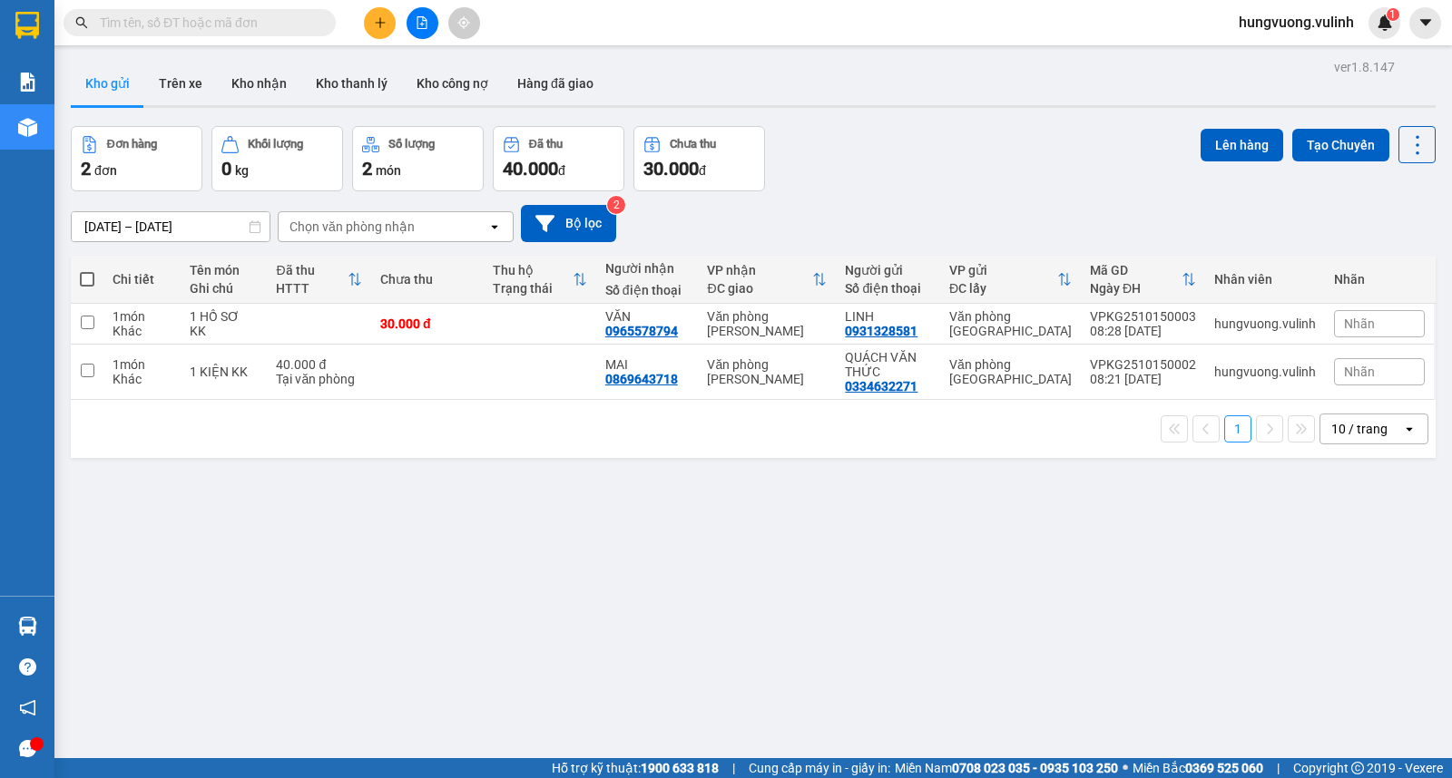
click at [236, 483] on div "ver 1.8.147 Kho gửi Trên xe Kho nhận Kho thanh lý Kho công nợ Hàng đã giao Đơn …" at bounding box center [753, 443] width 1379 height 778
click at [85, 278] on span at bounding box center [87, 279] width 15 height 15
click at [87, 270] on input "checkbox" at bounding box center [87, 270] width 0 height 0
checkbox input "true"
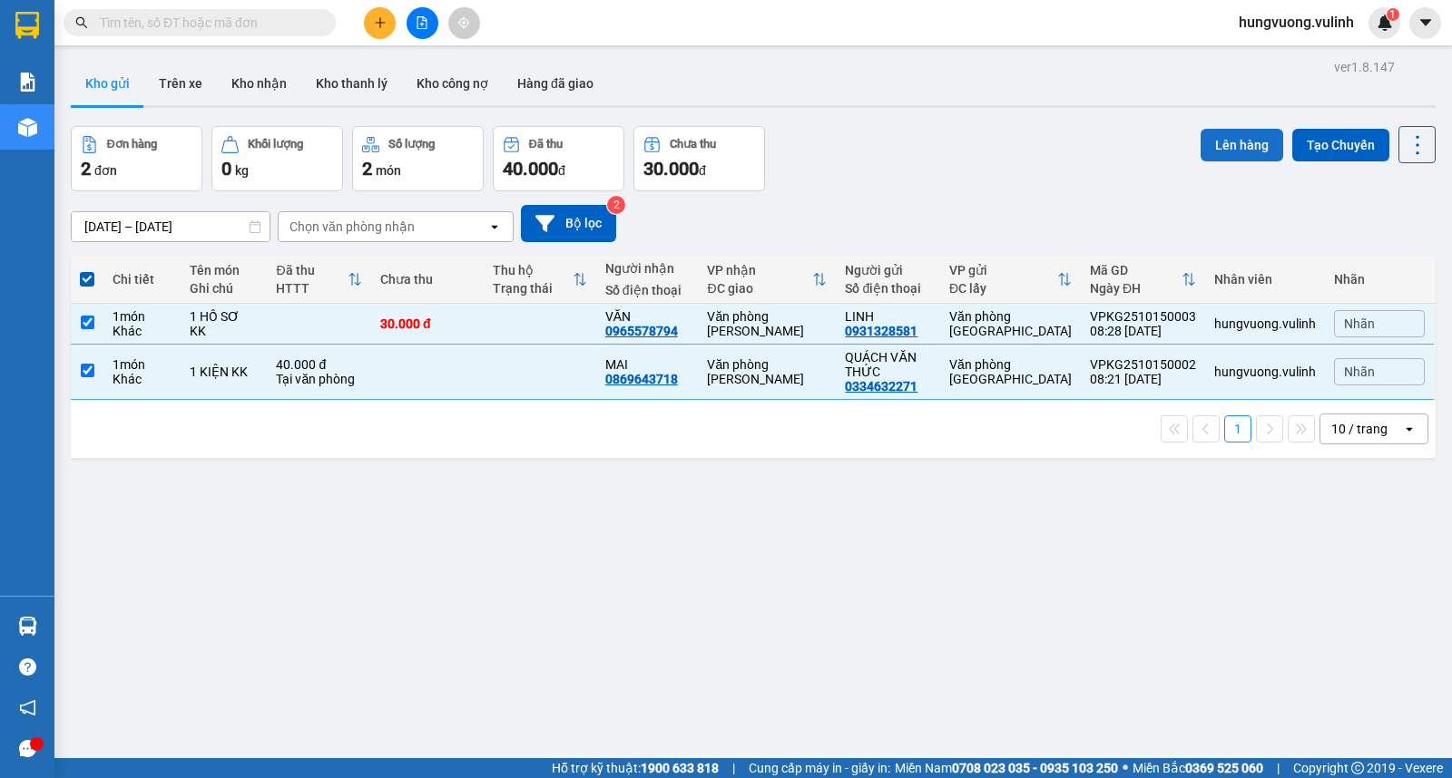
click at [1214, 149] on button "Lên hàng" at bounding box center [1241, 145] width 83 height 33
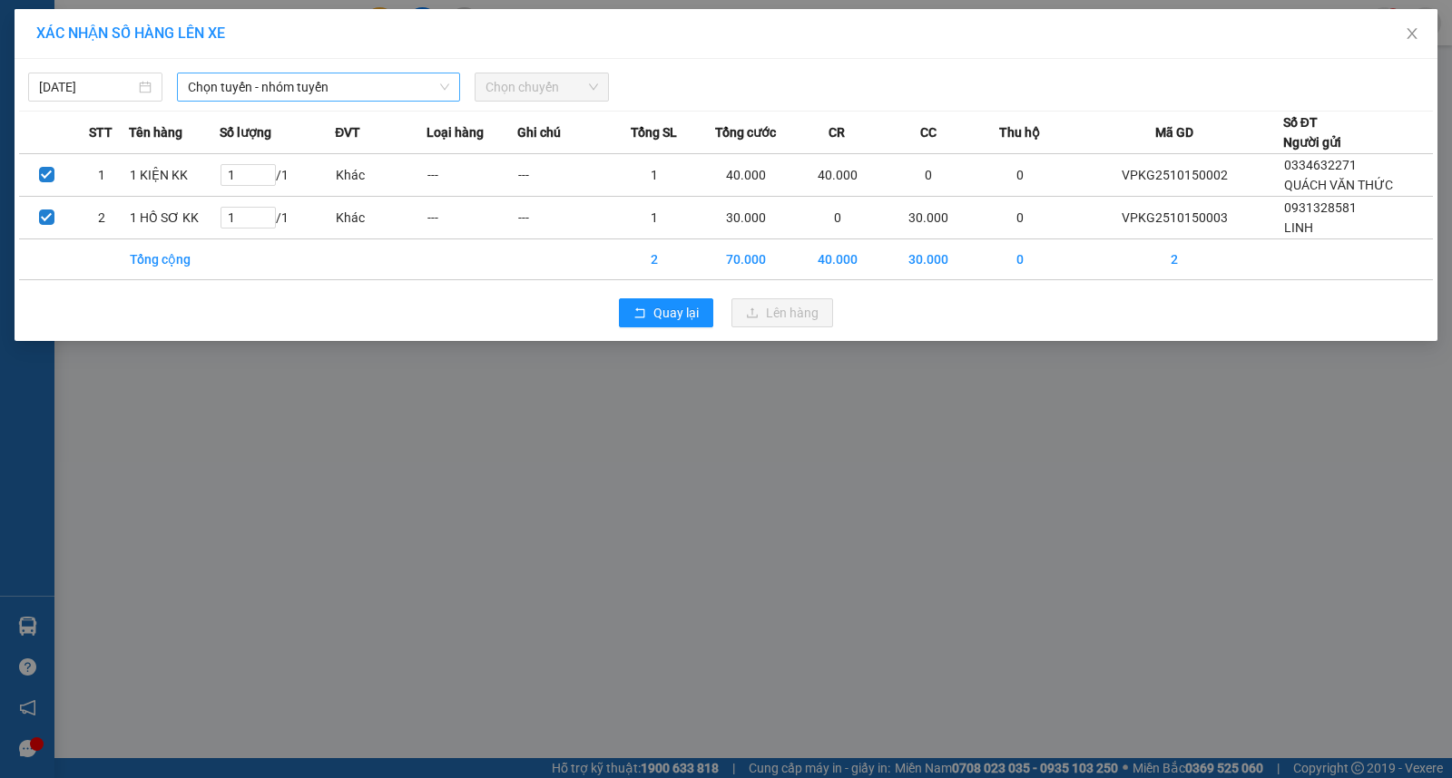
click at [383, 82] on span "Chọn tuyến - nhóm tuyến" at bounding box center [318, 86] width 261 height 27
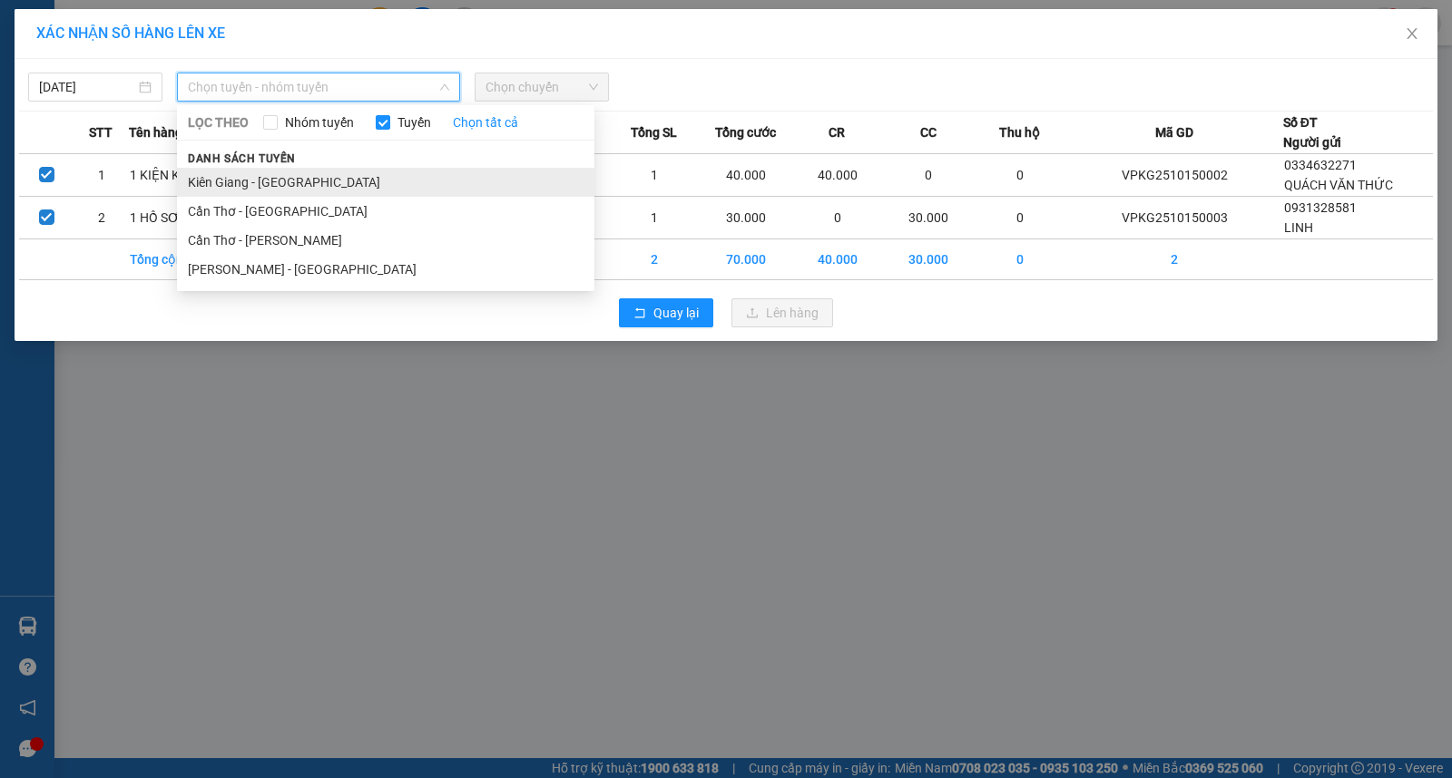
click at [426, 183] on li "Kiên Giang - [GEOGRAPHIC_DATA]" at bounding box center [385, 182] width 417 height 29
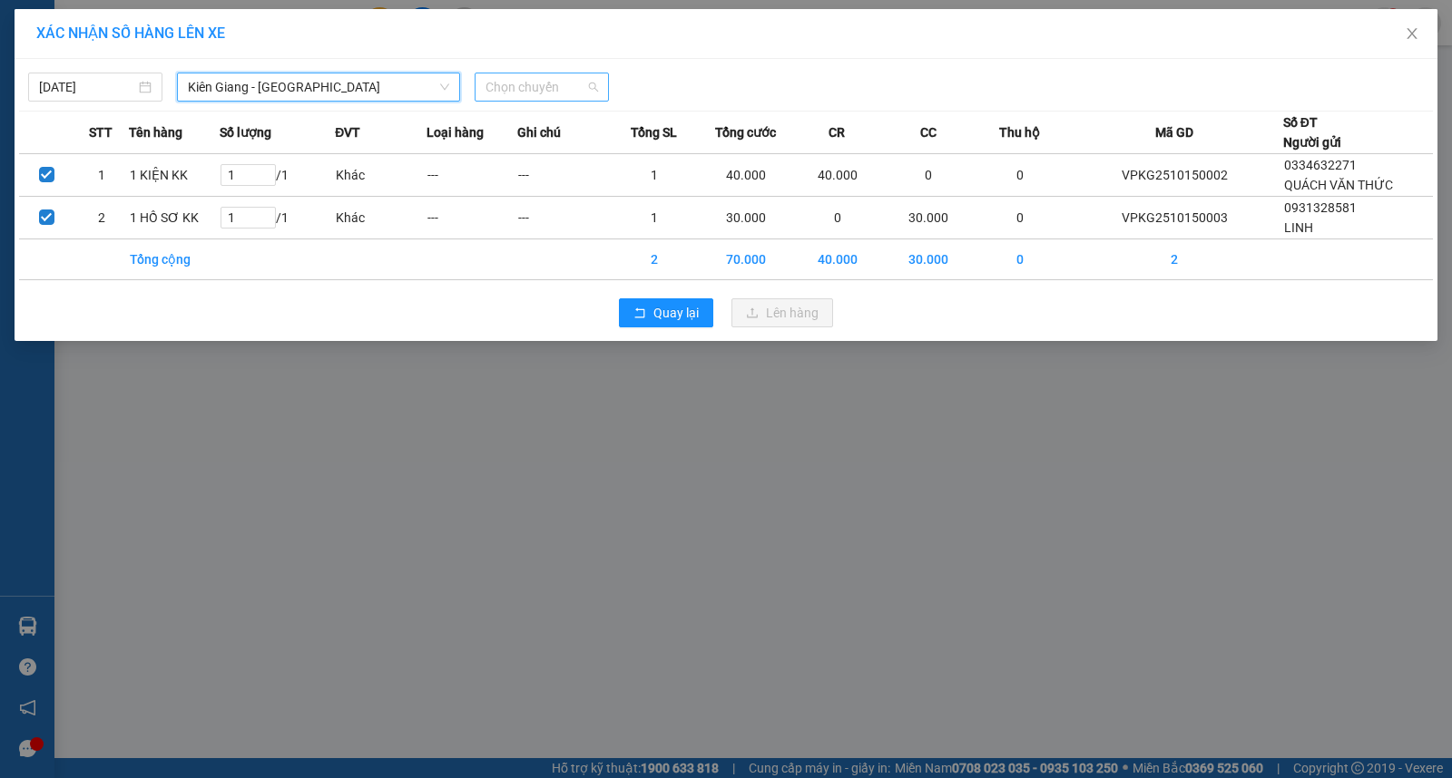
click at [575, 83] on span "Chọn chuyến" at bounding box center [541, 86] width 112 height 27
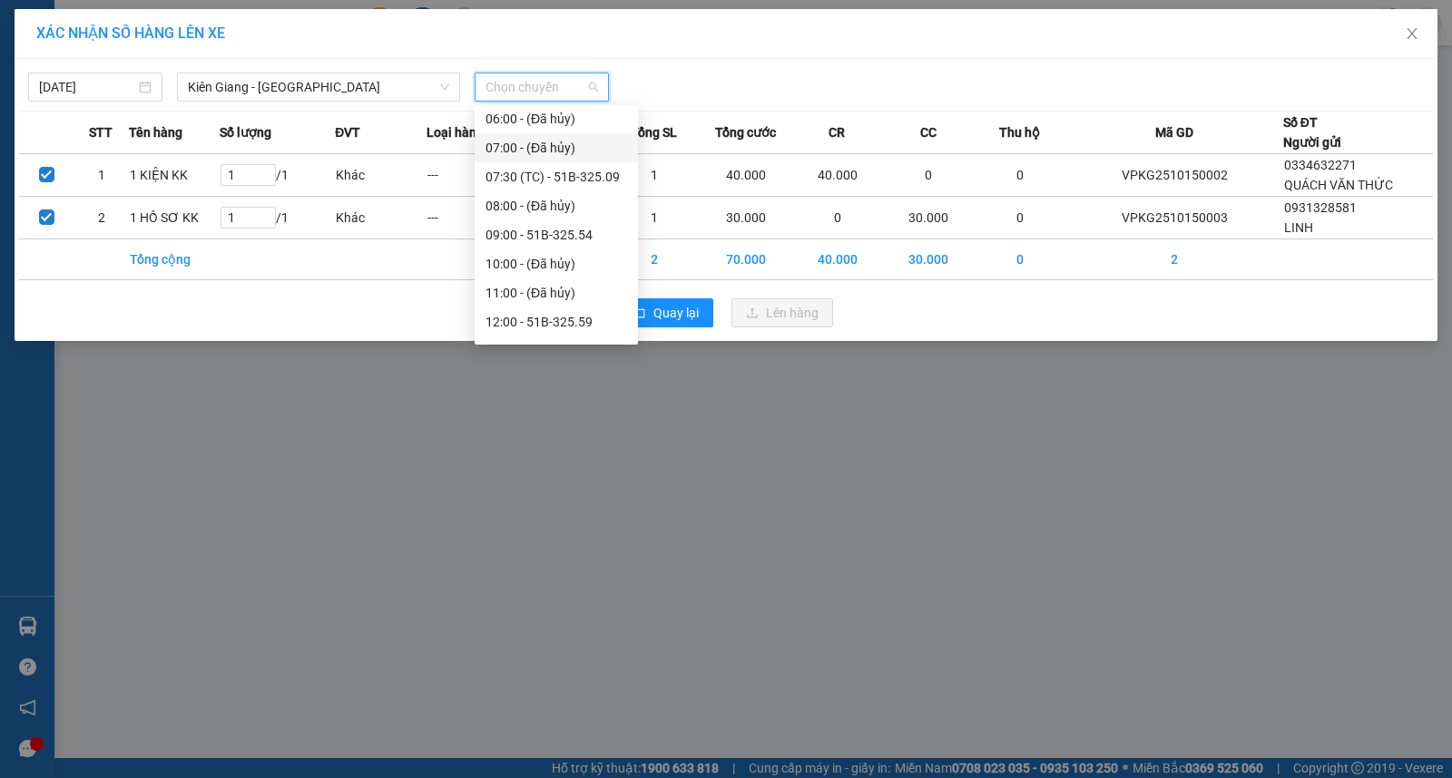
scroll to position [110, 0]
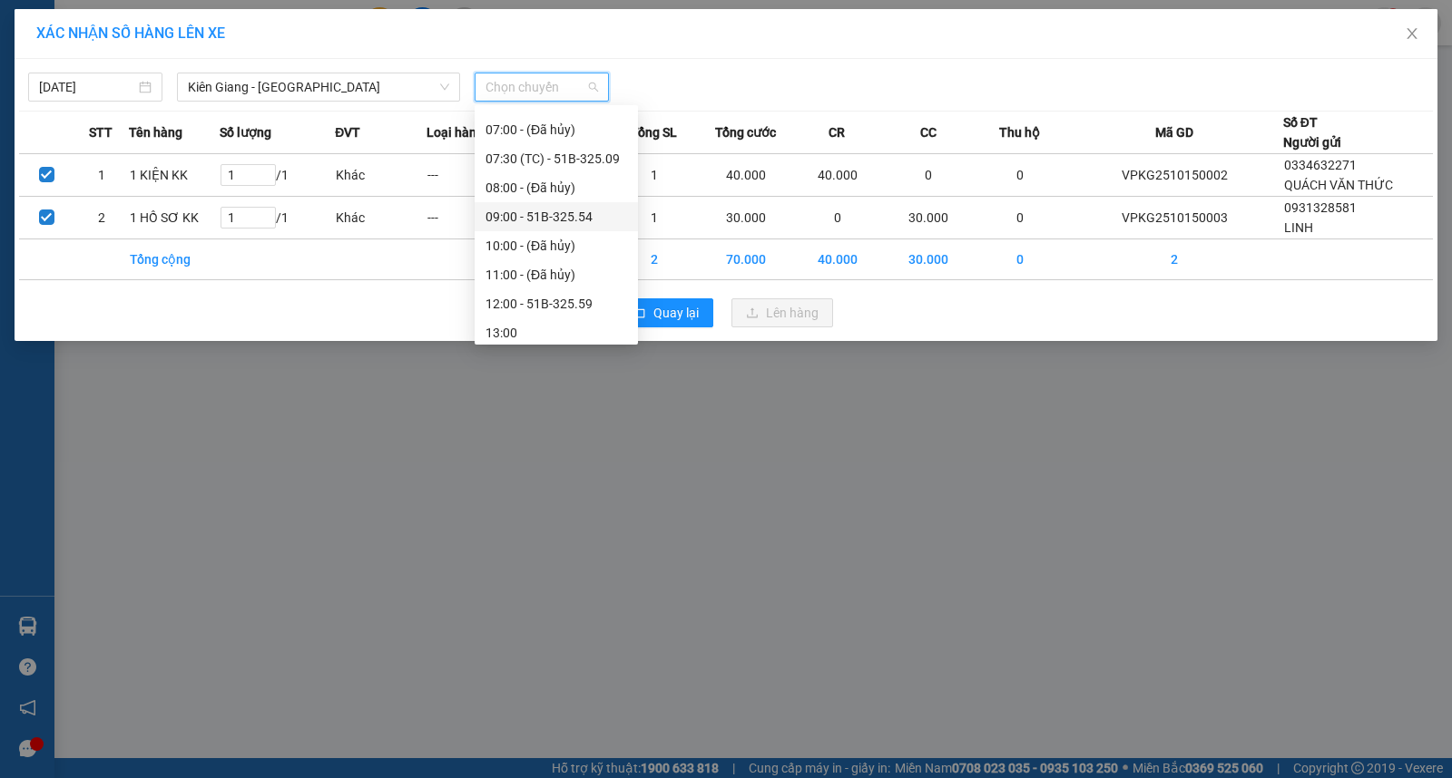
click at [573, 214] on div "09:00 - 51B-325.54" at bounding box center [556, 217] width 142 height 20
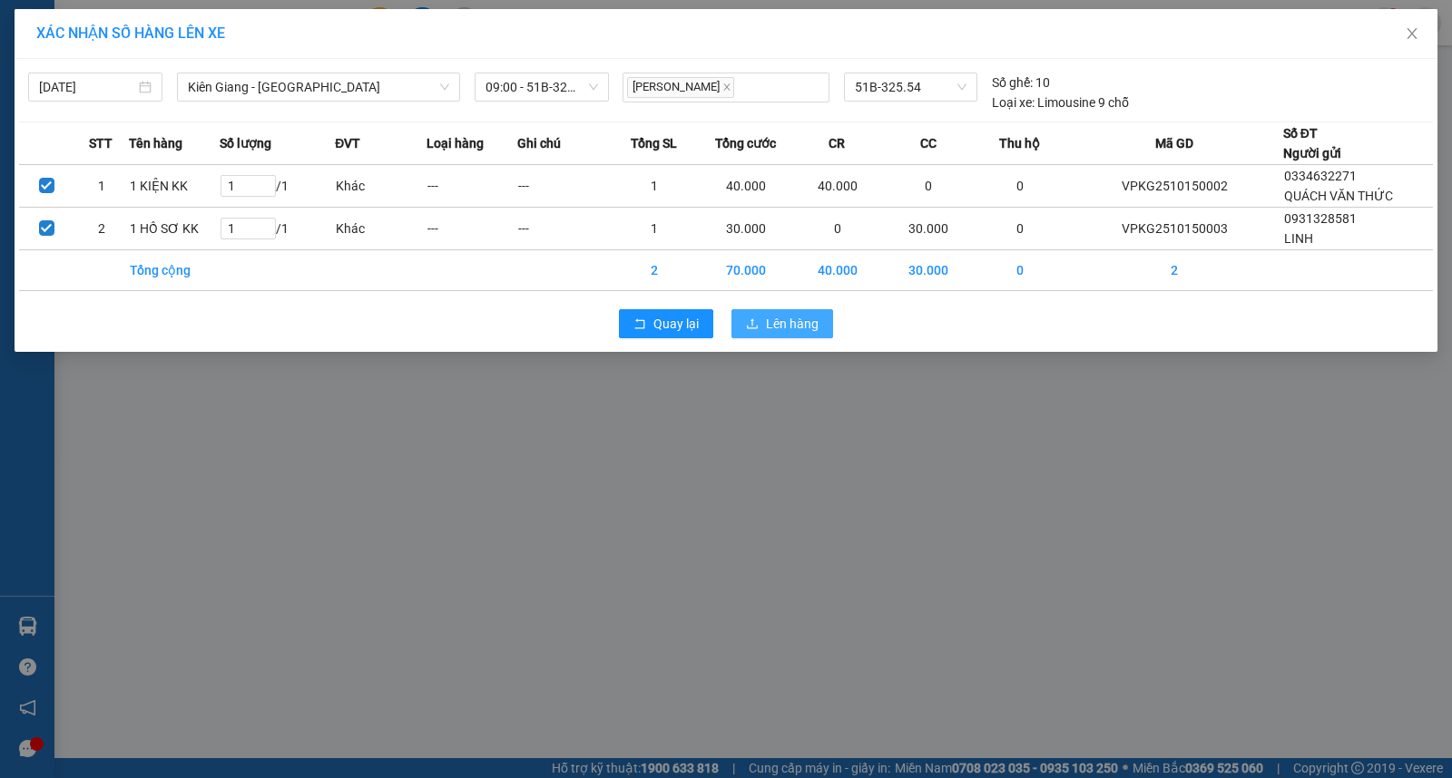
click at [774, 327] on span "Lên hàng" at bounding box center [792, 324] width 53 height 20
